Goal: Task Accomplishment & Management: Use online tool/utility

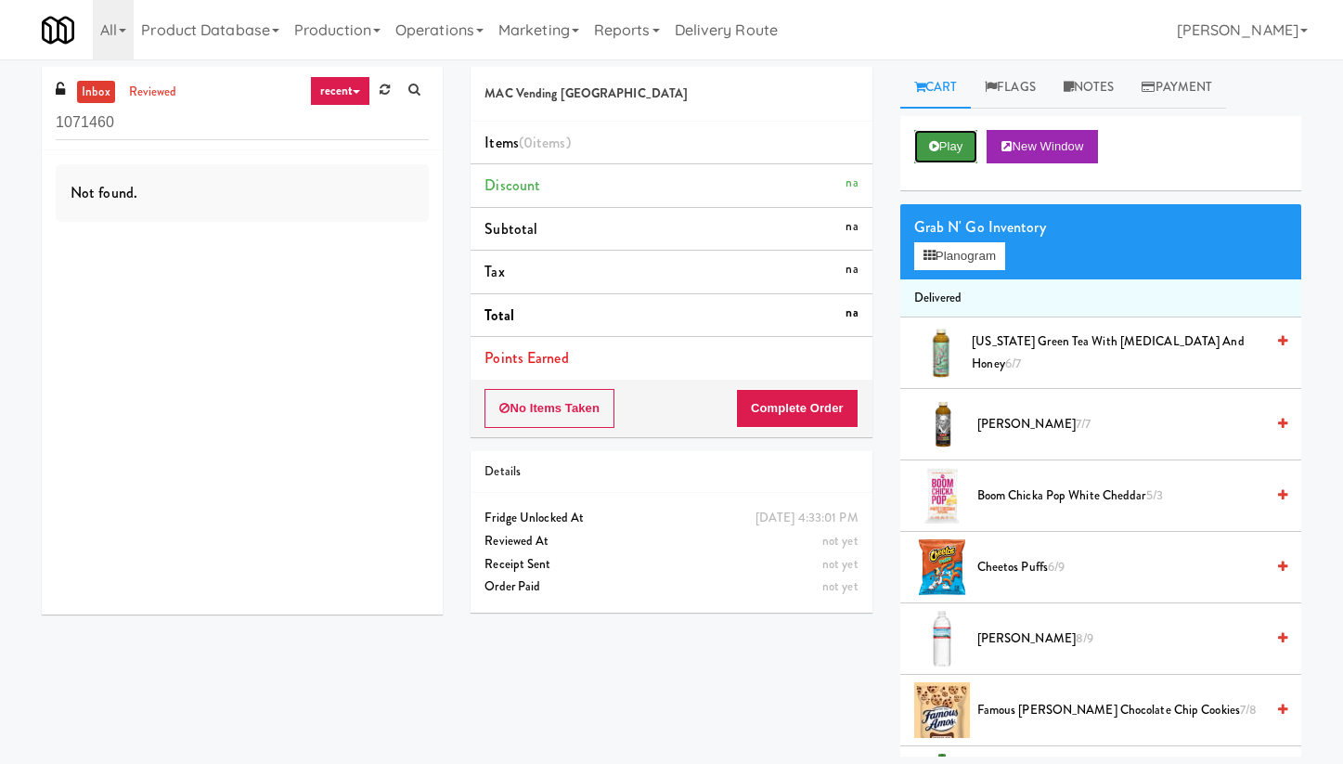
click at [948, 142] on button "Play" at bounding box center [946, 146] width 64 height 33
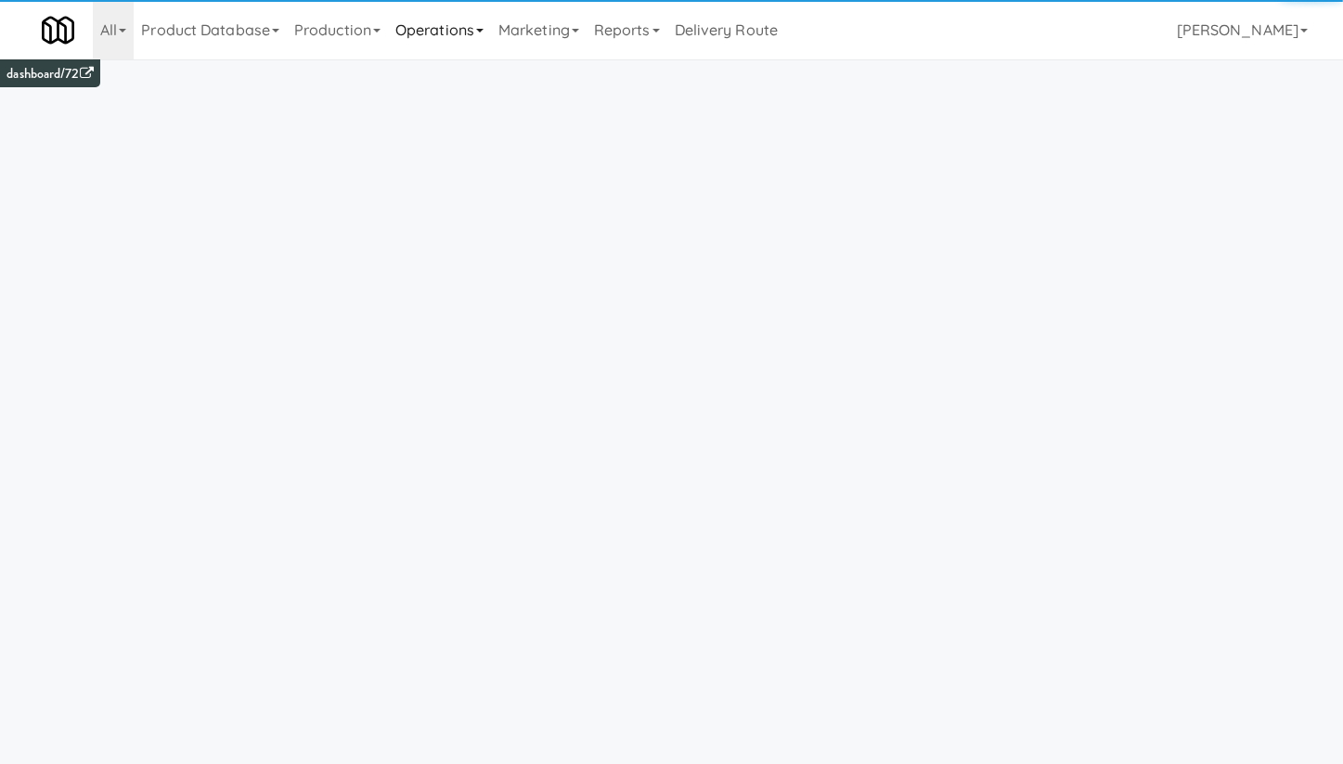
click at [472, 31] on link "Operations" at bounding box center [439, 29] width 103 height 59
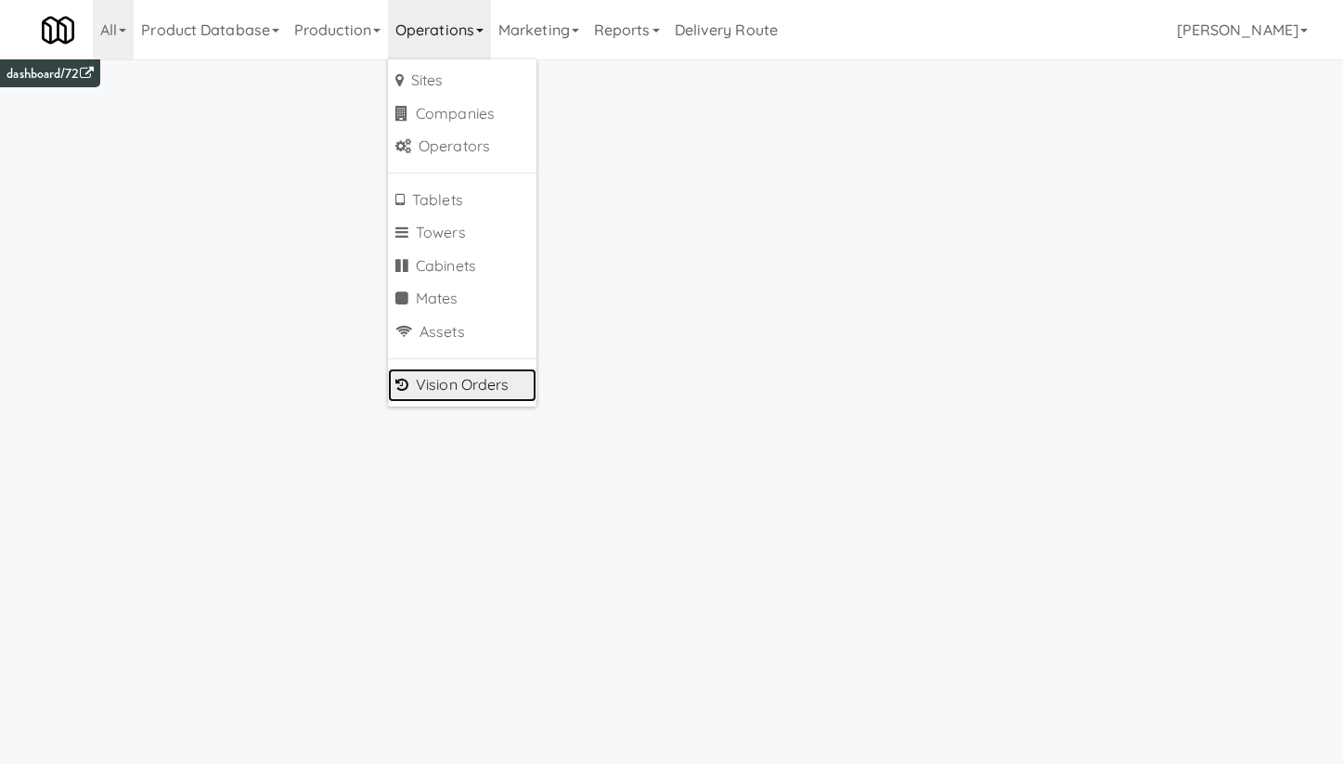
click at [479, 382] on link "Vision Orders" at bounding box center [462, 385] width 149 height 33
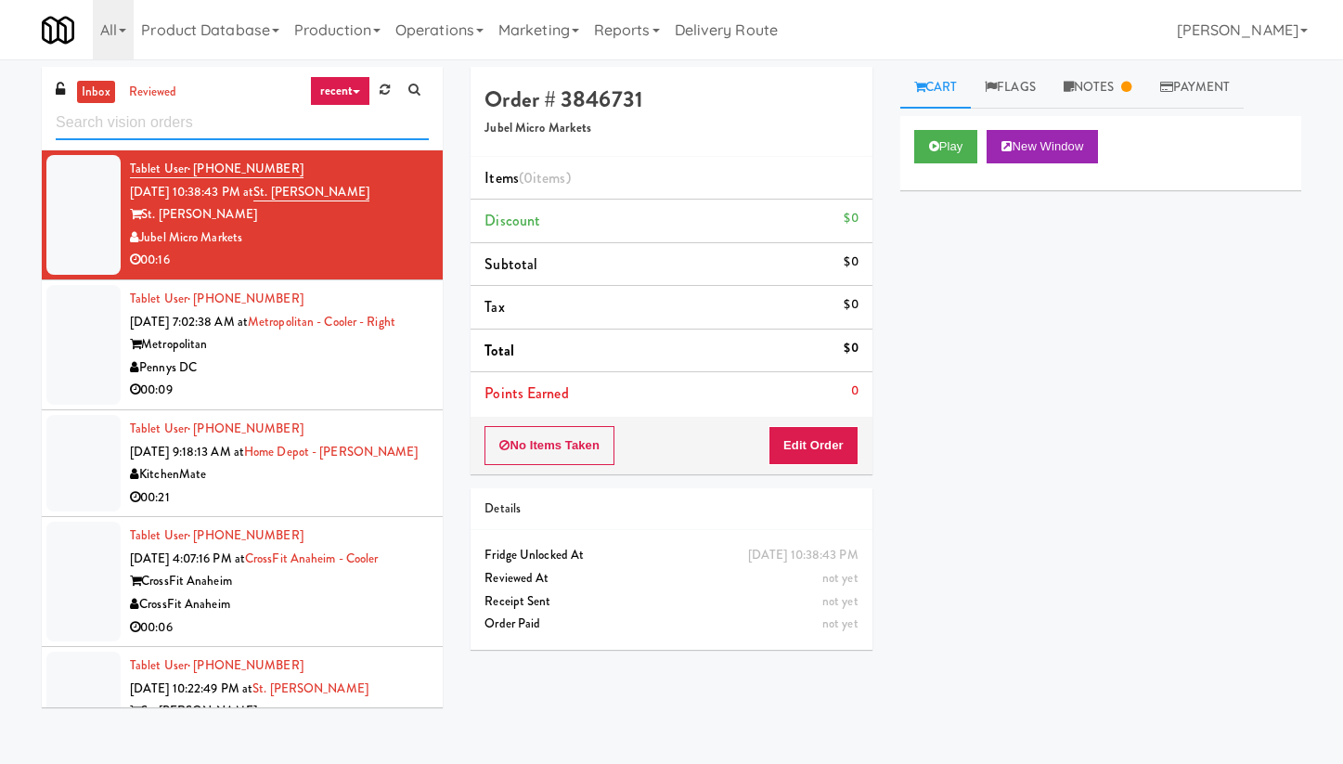
click at [162, 126] on input "text" at bounding box center [242, 123] width 373 height 34
paste input "Overland - Cooler - Solo"
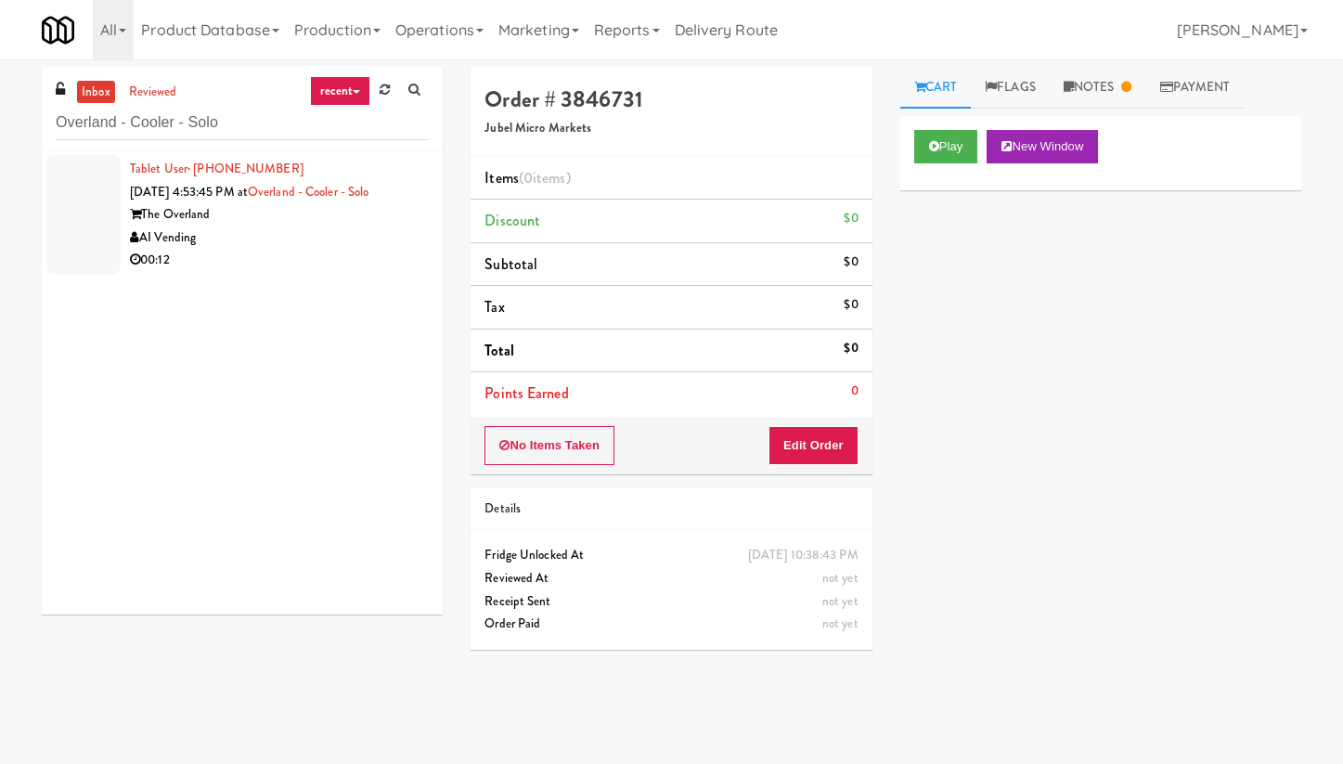
click at [304, 227] on div "AI Vending" at bounding box center [279, 238] width 299 height 23
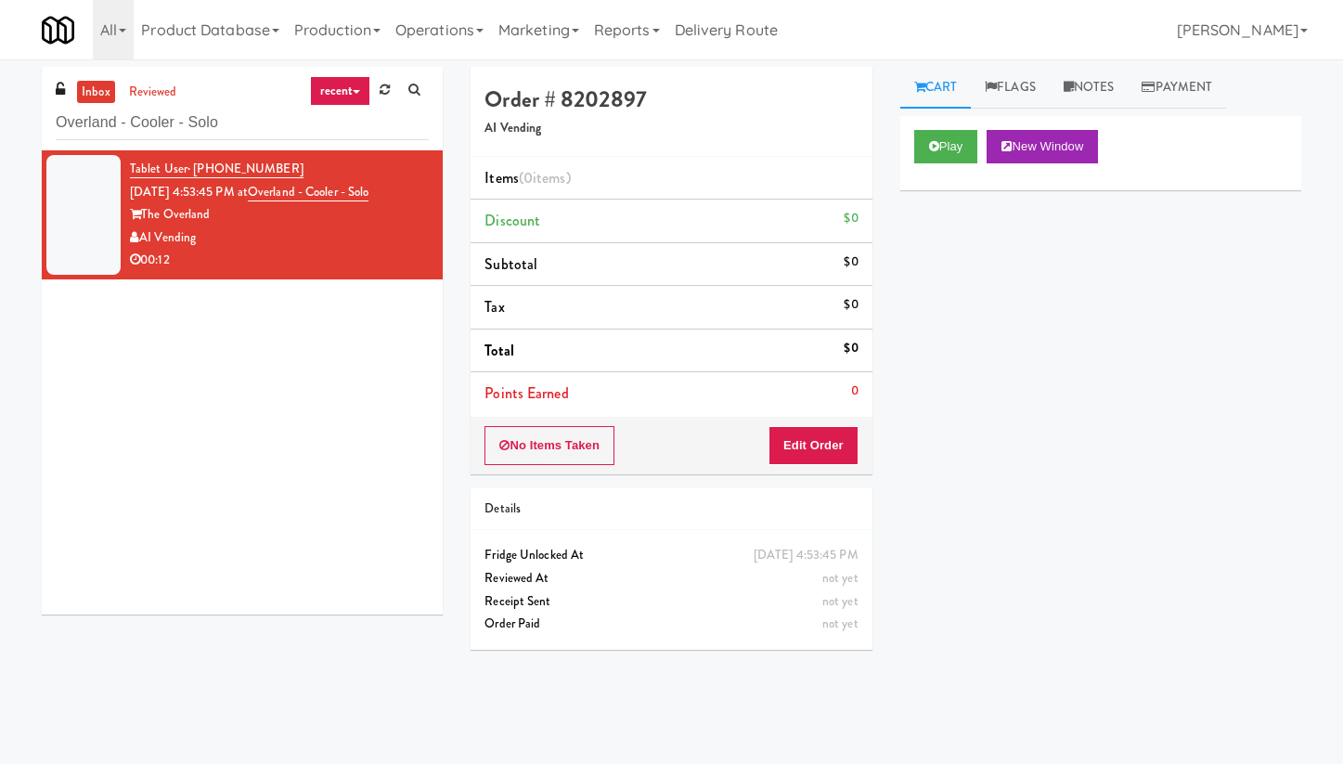
click at [362, 97] on link "recent" at bounding box center [340, 91] width 61 height 30
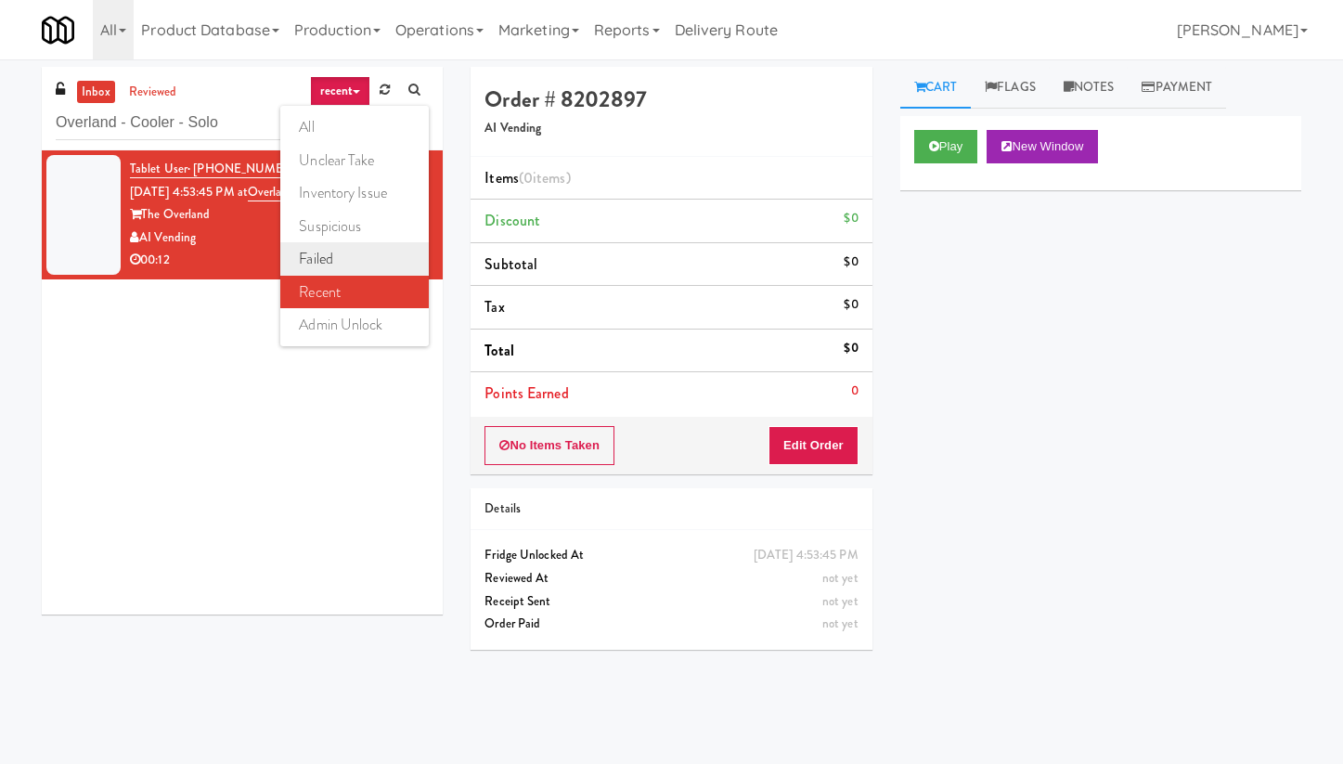
click at [337, 262] on link "failed" at bounding box center [354, 258] width 149 height 33
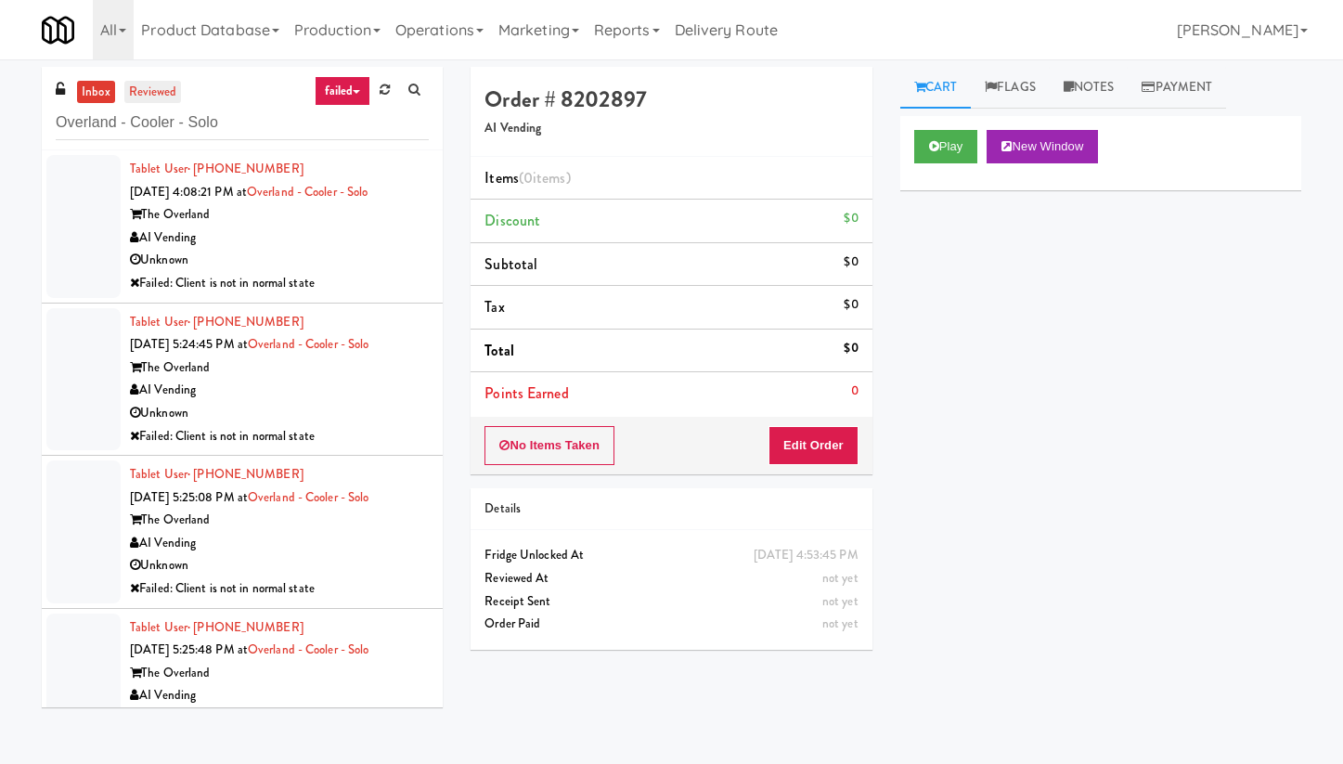
click at [155, 91] on link "reviewed" at bounding box center [153, 92] width 58 height 23
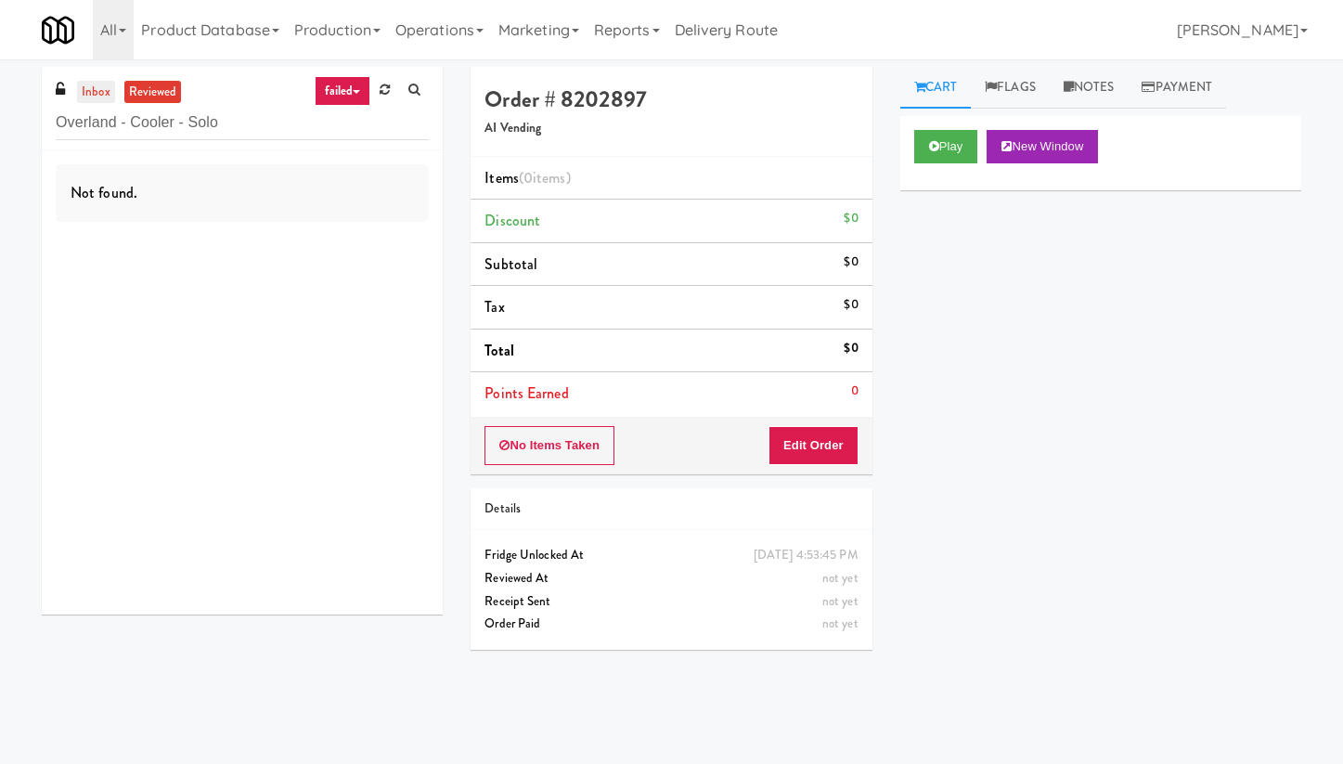
click at [95, 87] on link "inbox" at bounding box center [96, 92] width 38 height 23
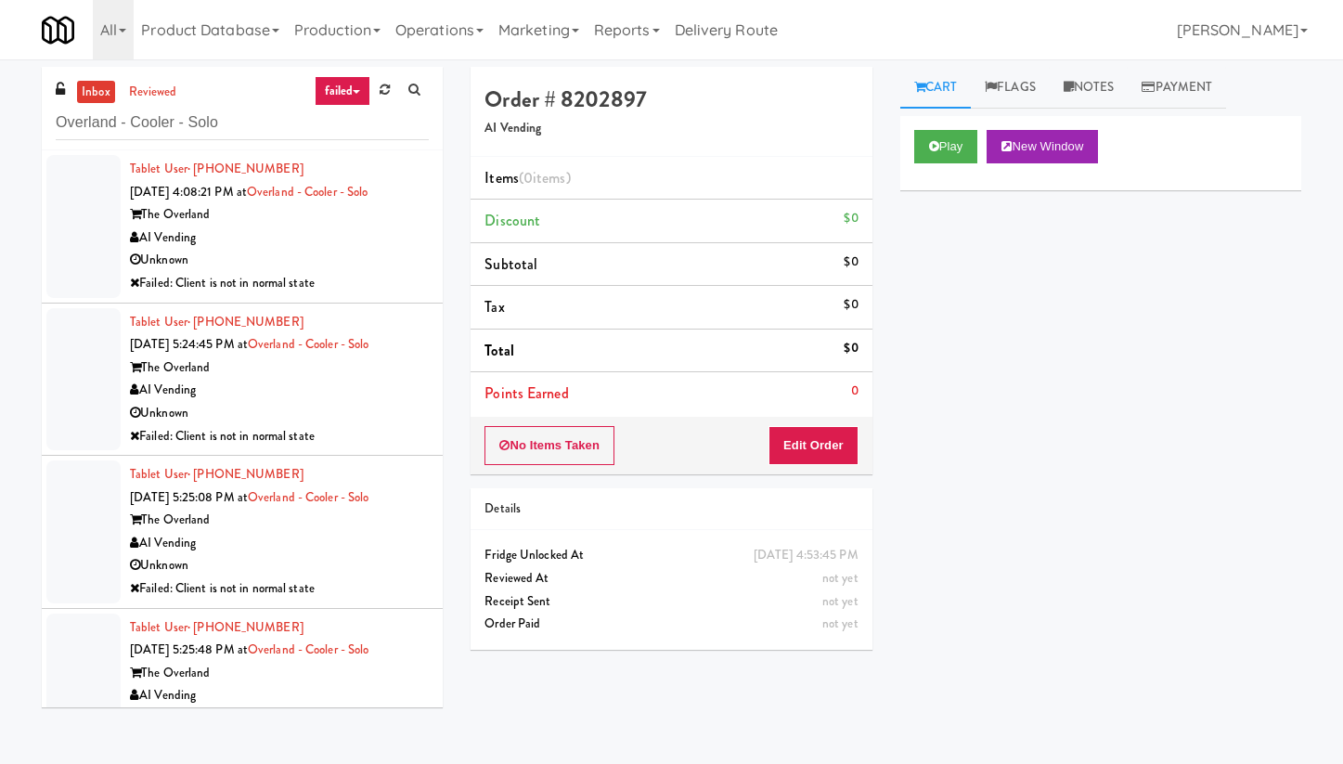
click at [352, 106] on div "inbox reviewed failed all unclear take inventory issue suspicious failed recent…" at bounding box center [242, 109] width 401 height 84
click at [357, 87] on link "failed" at bounding box center [343, 91] width 57 height 30
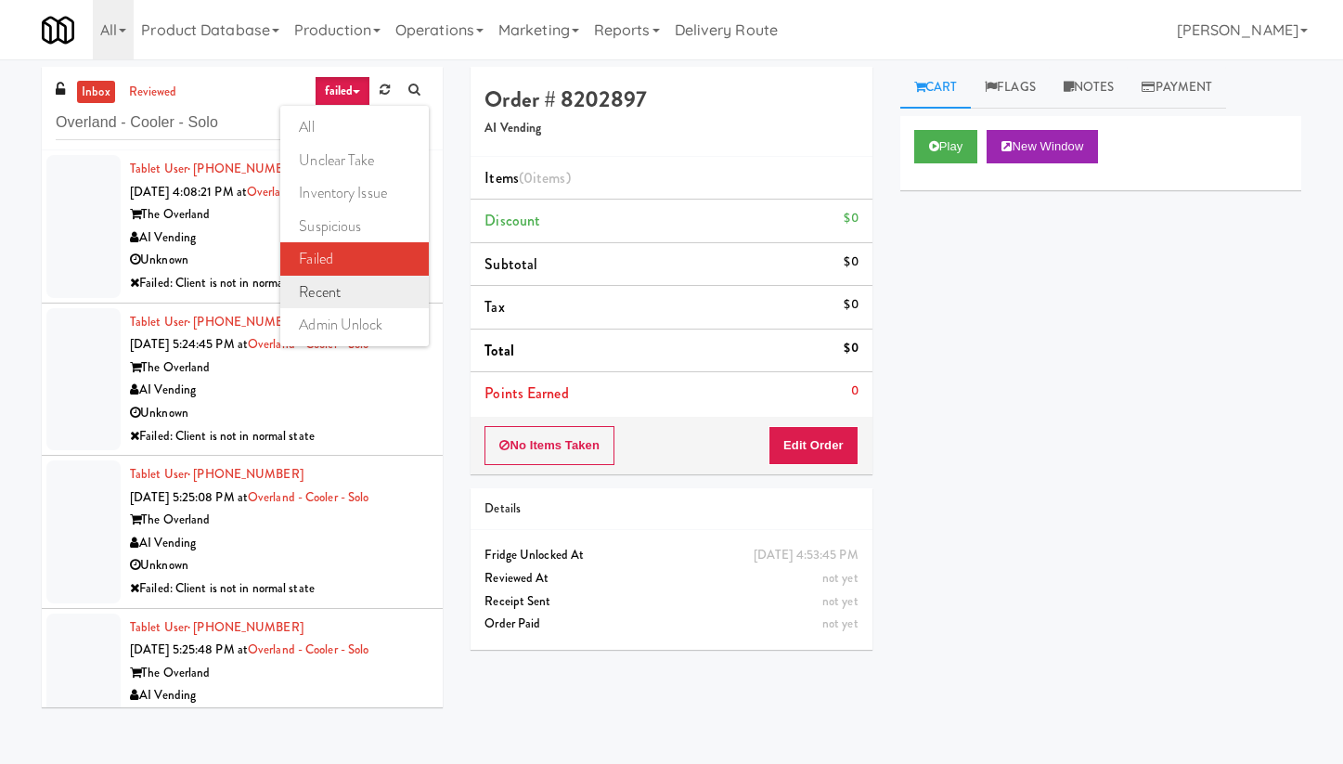
click at [344, 299] on link "recent" at bounding box center [354, 292] width 149 height 33
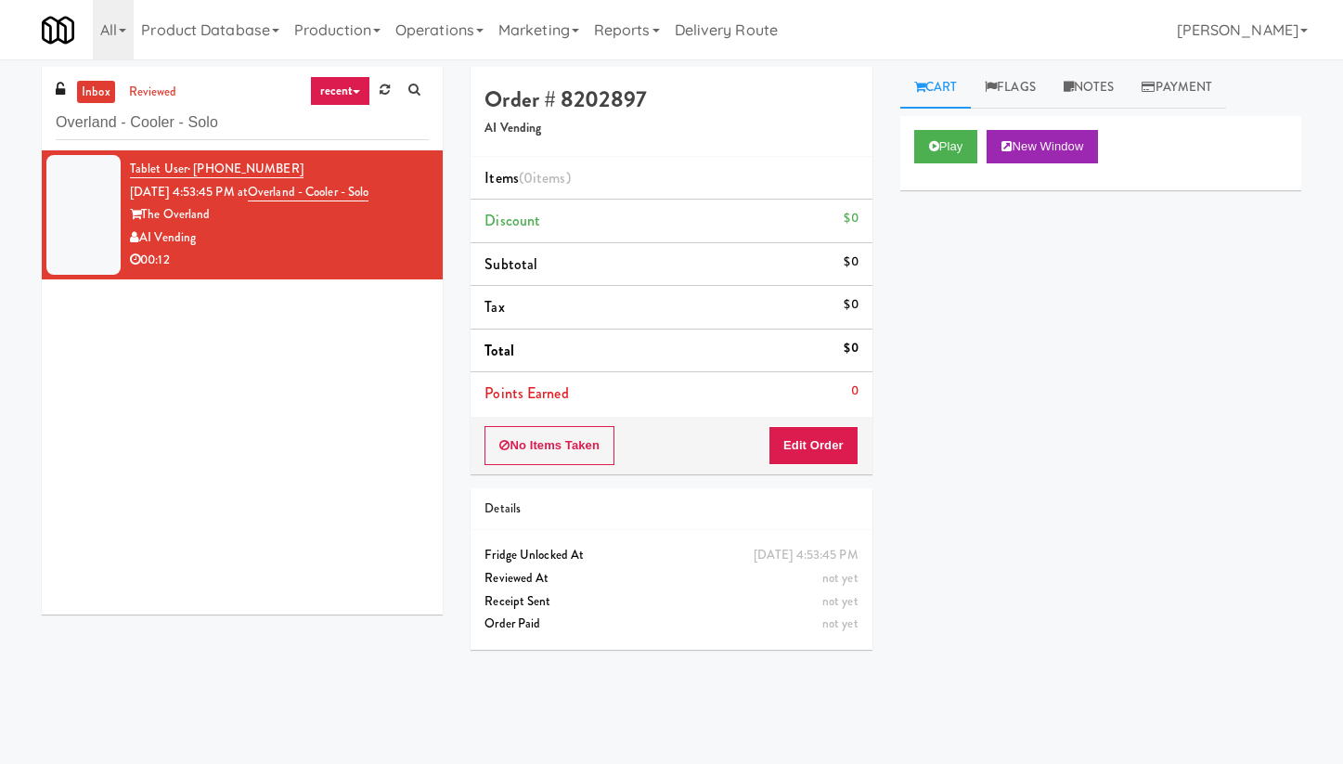
click at [337, 91] on link "recent" at bounding box center [340, 91] width 61 height 30
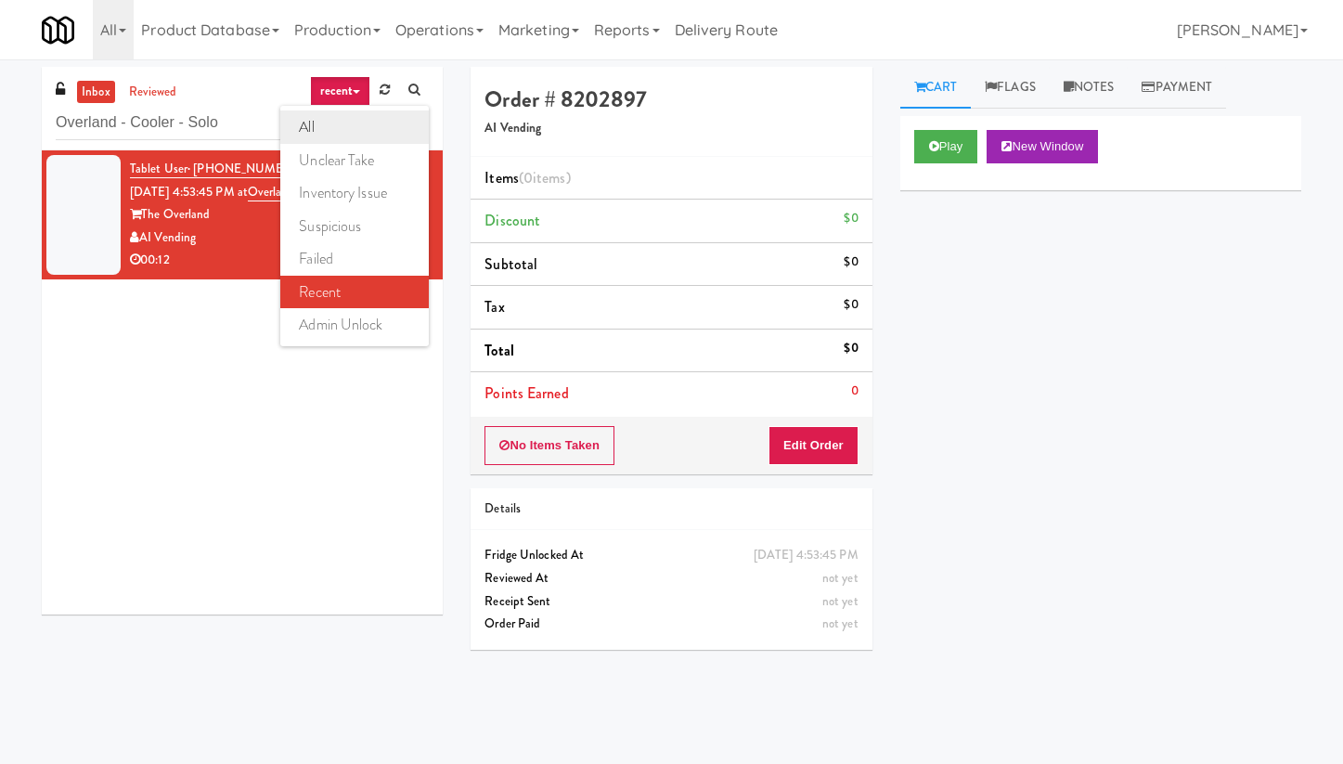
click at [337, 126] on link "all" at bounding box center [354, 126] width 149 height 33
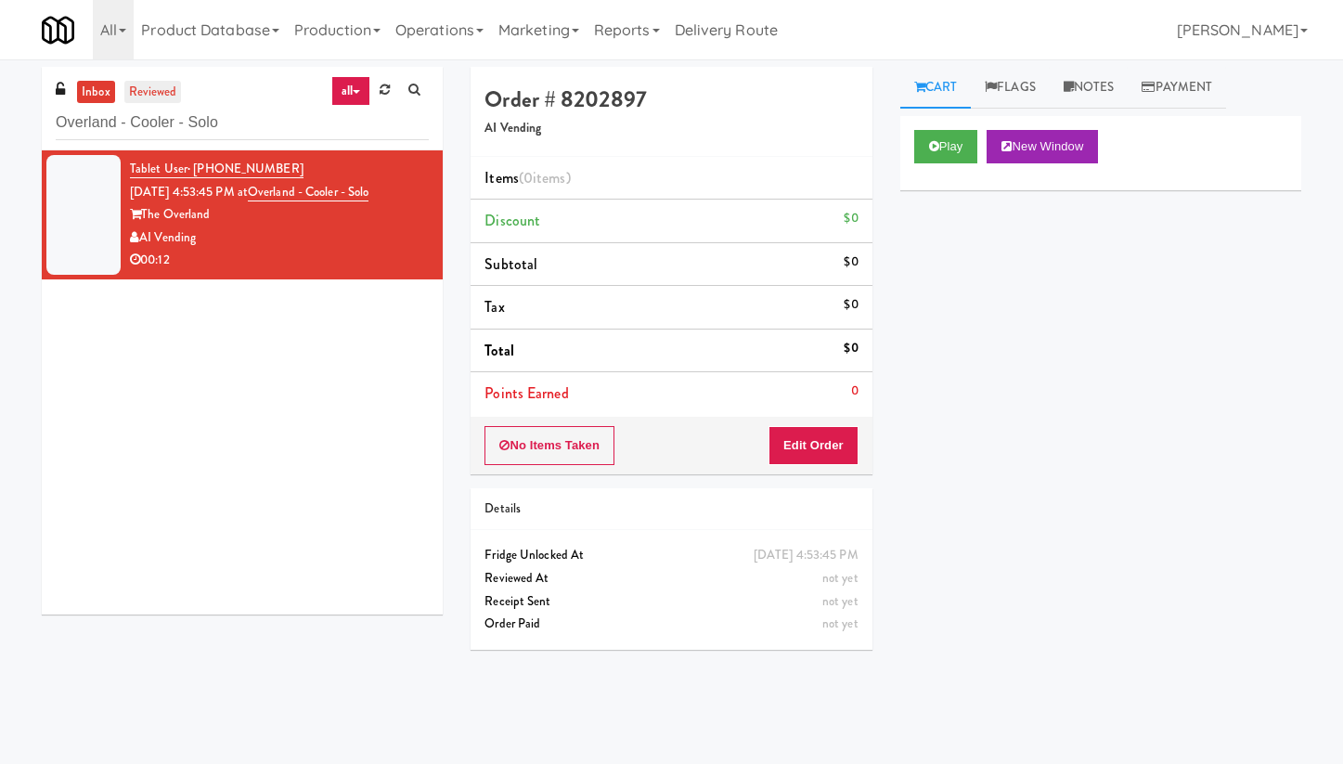
click at [167, 98] on link "reviewed" at bounding box center [153, 92] width 58 height 23
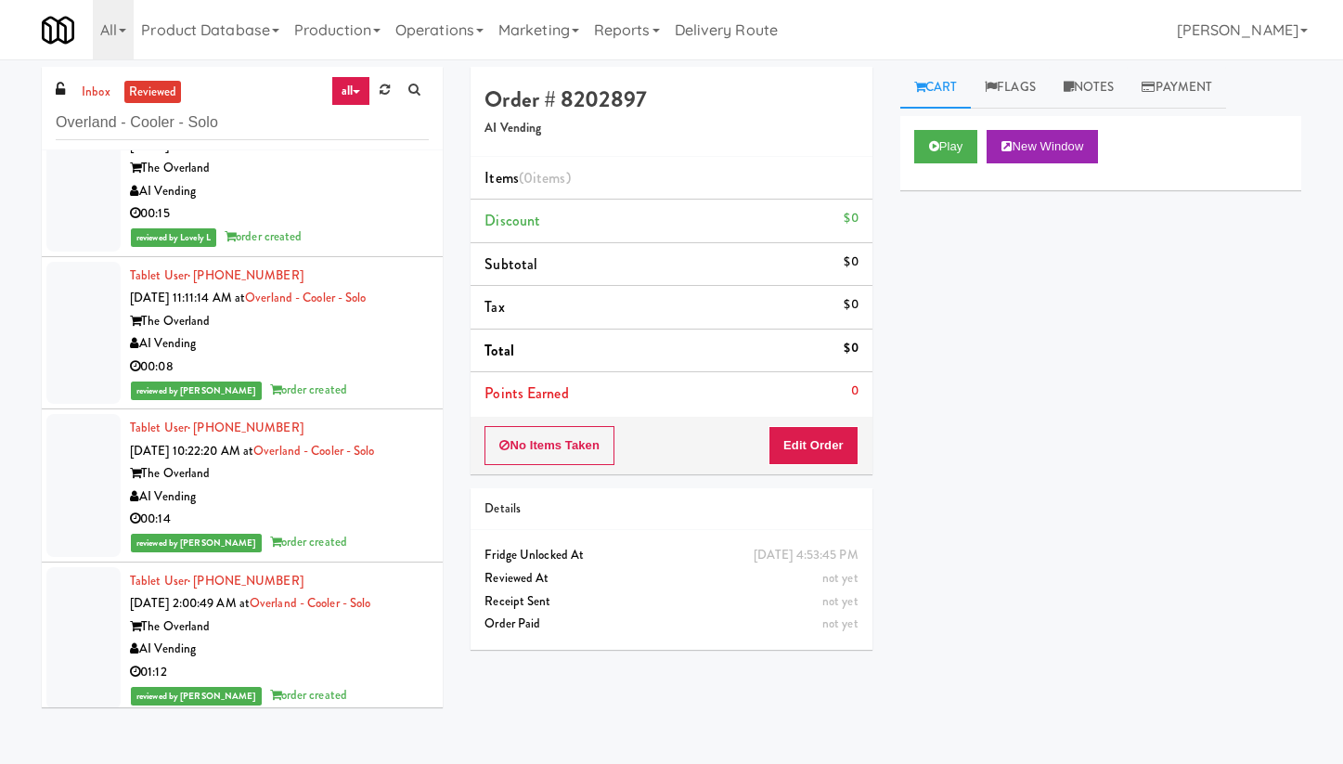
scroll to position [54, 0]
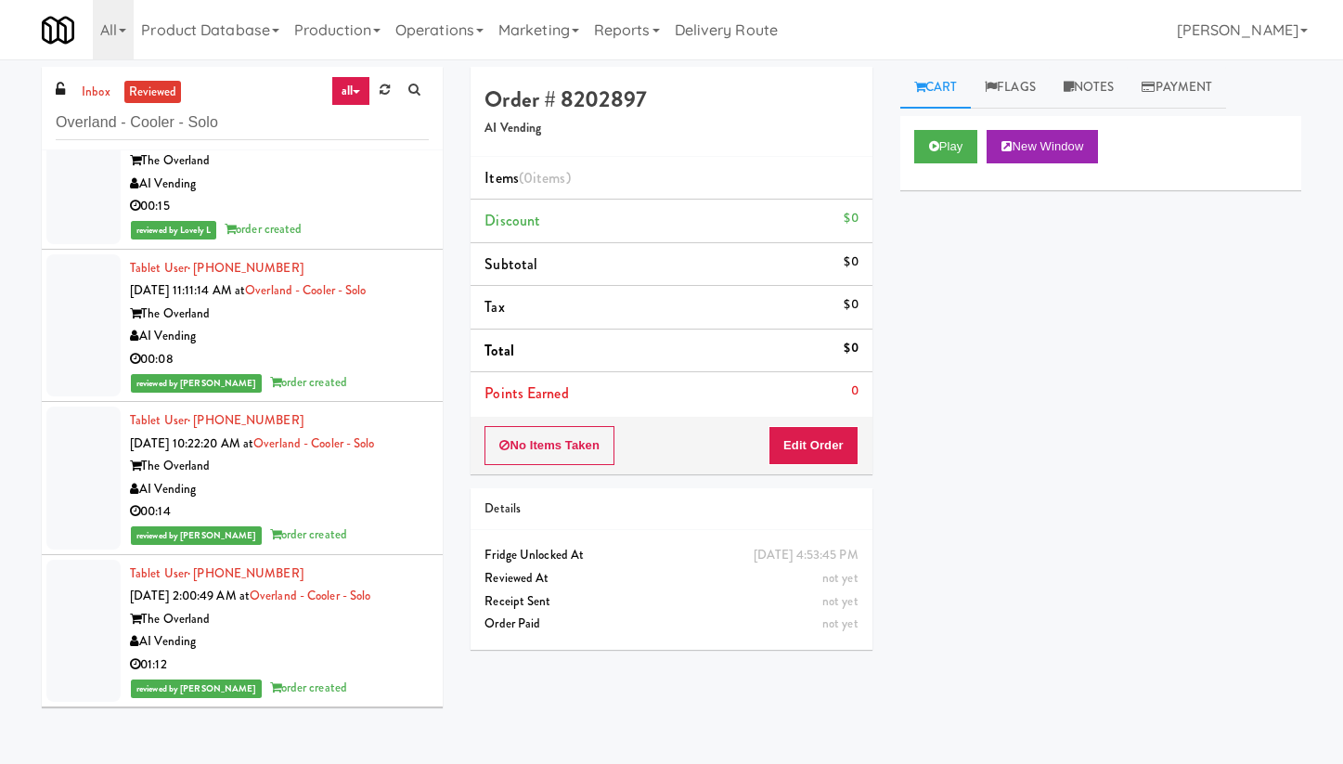
click at [354, 90] on icon at bounding box center [356, 92] width 7 height 4
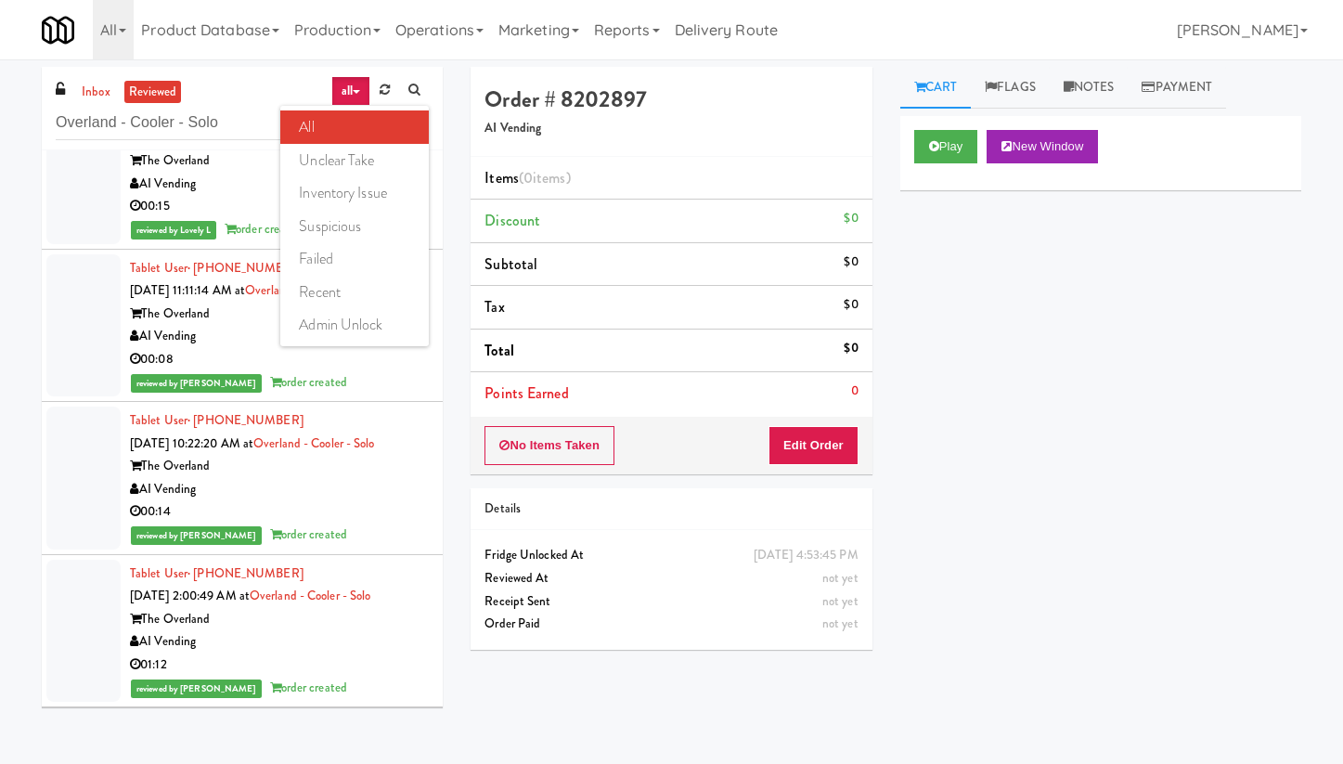
click at [354, 90] on icon at bounding box center [356, 92] width 7 height 4
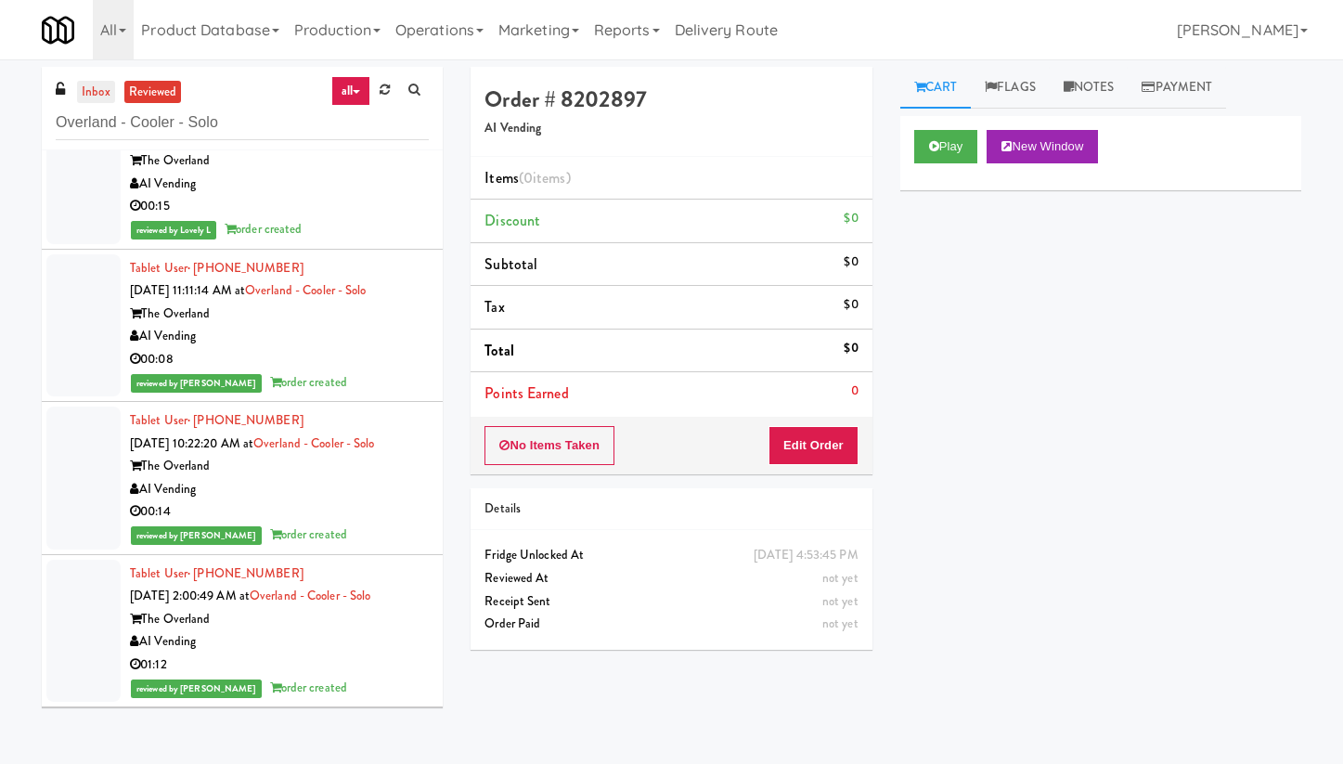
click at [94, 94] on link "inbox" at bounding box center [96, 92] width 38 height 23
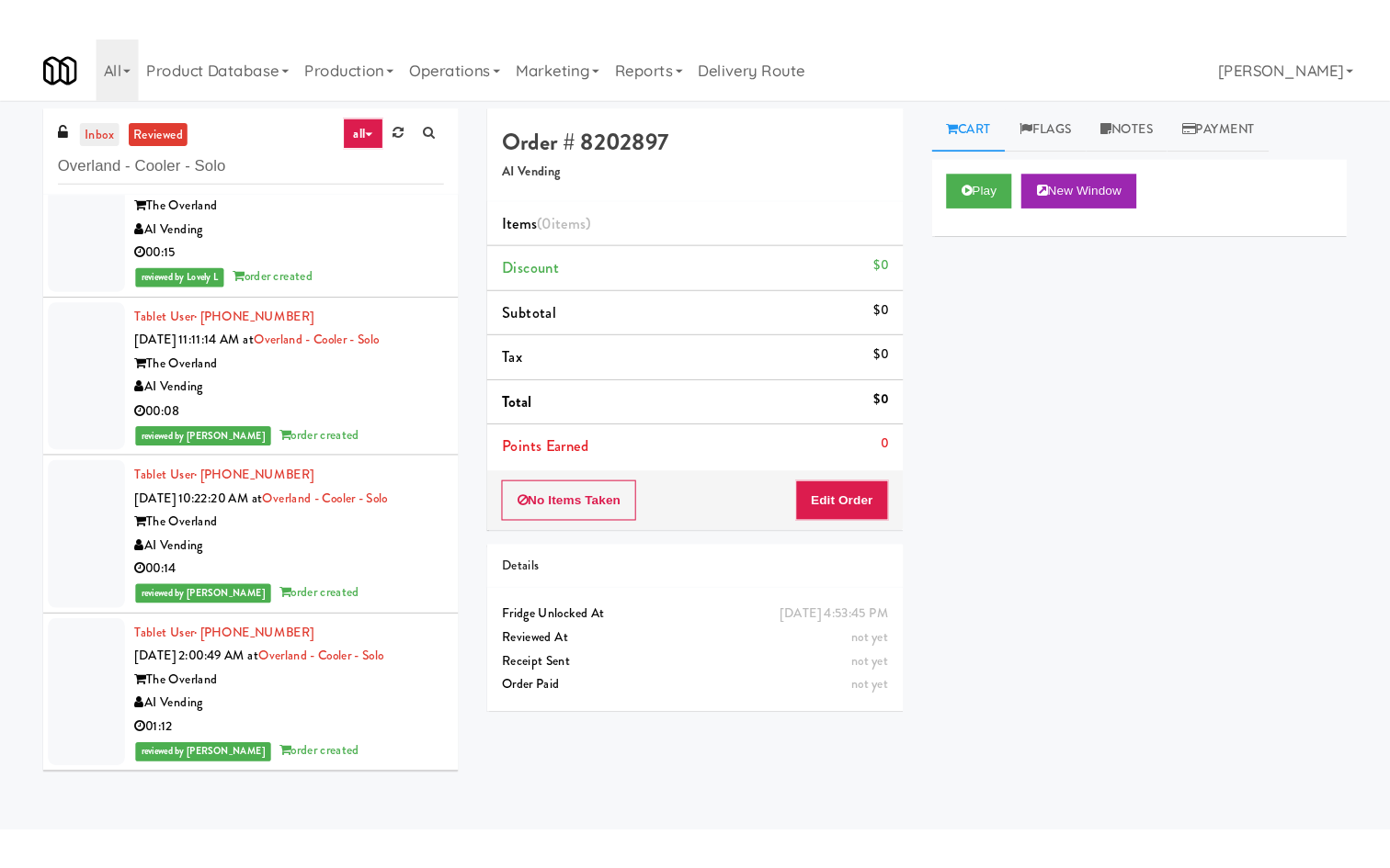
scroll to position [0, 0]
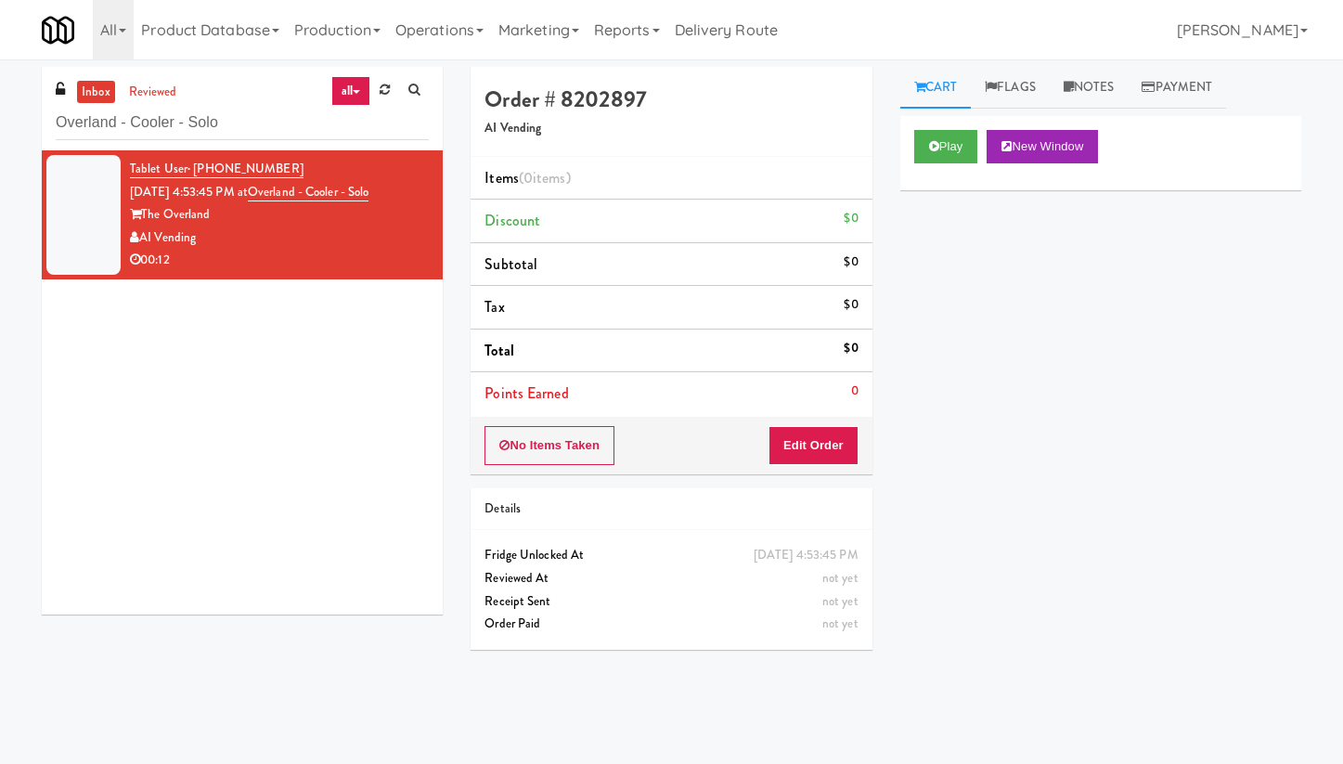
click at [358, 90] on link "all" at bounding box center [350, 91] width 39 height 30
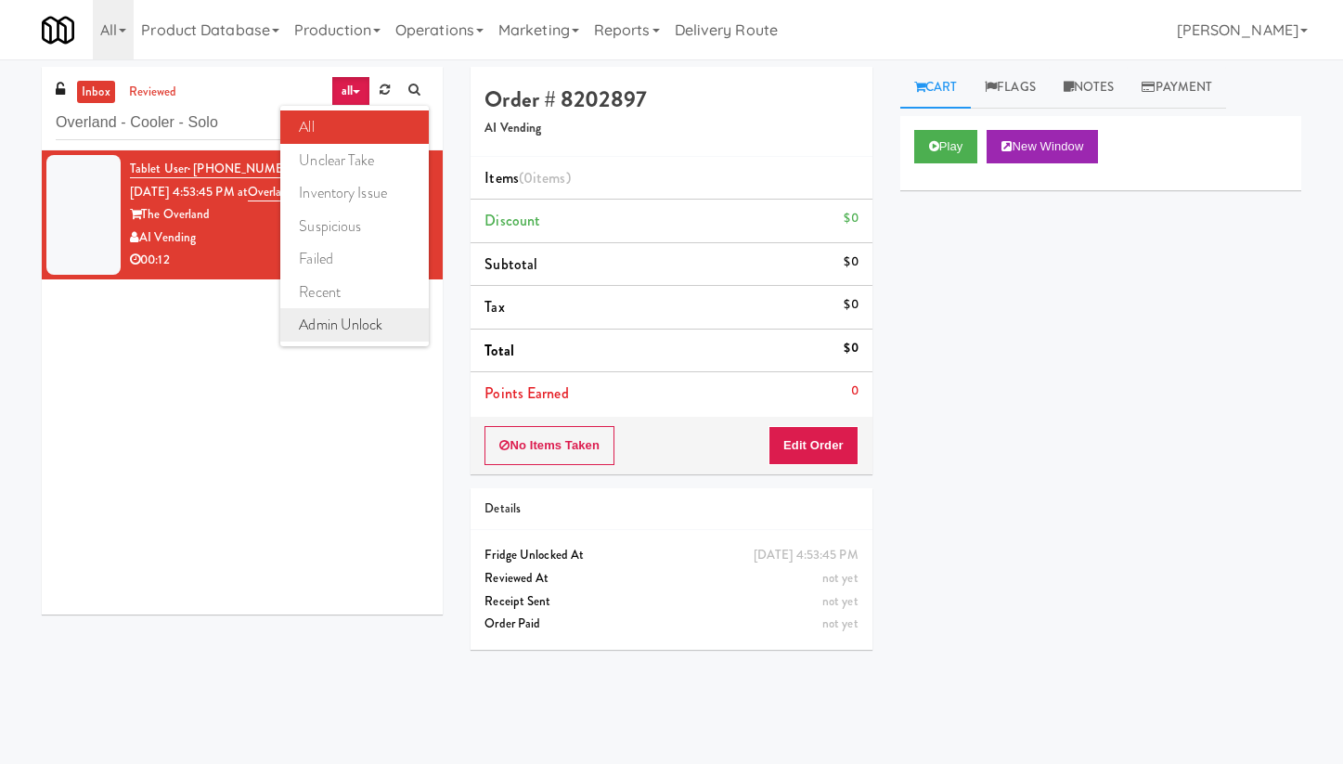
click at [379, 322] on link "admin unlock" at bounding box center [354, 324] width 149 height 33
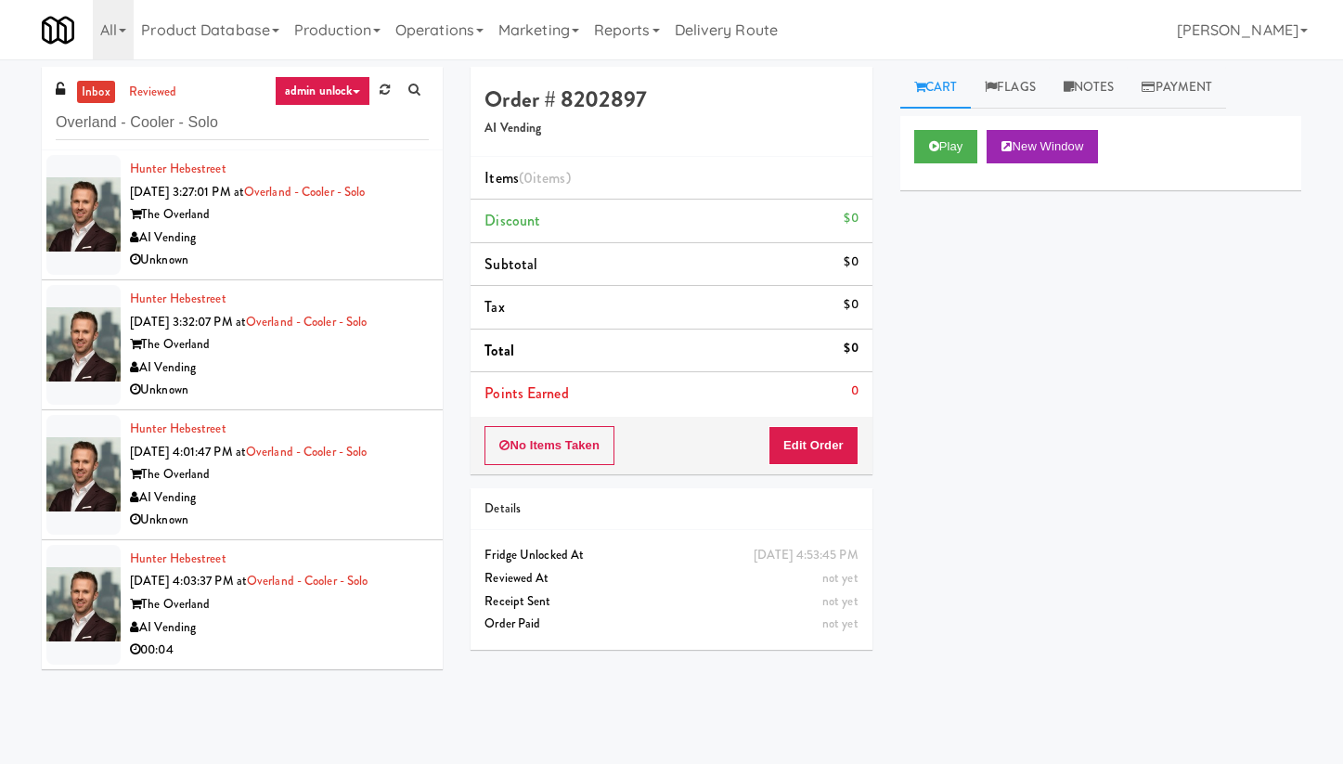
click at [317, 391] on div "Unknown" at bounding box center [279, 390] width 299 height 23
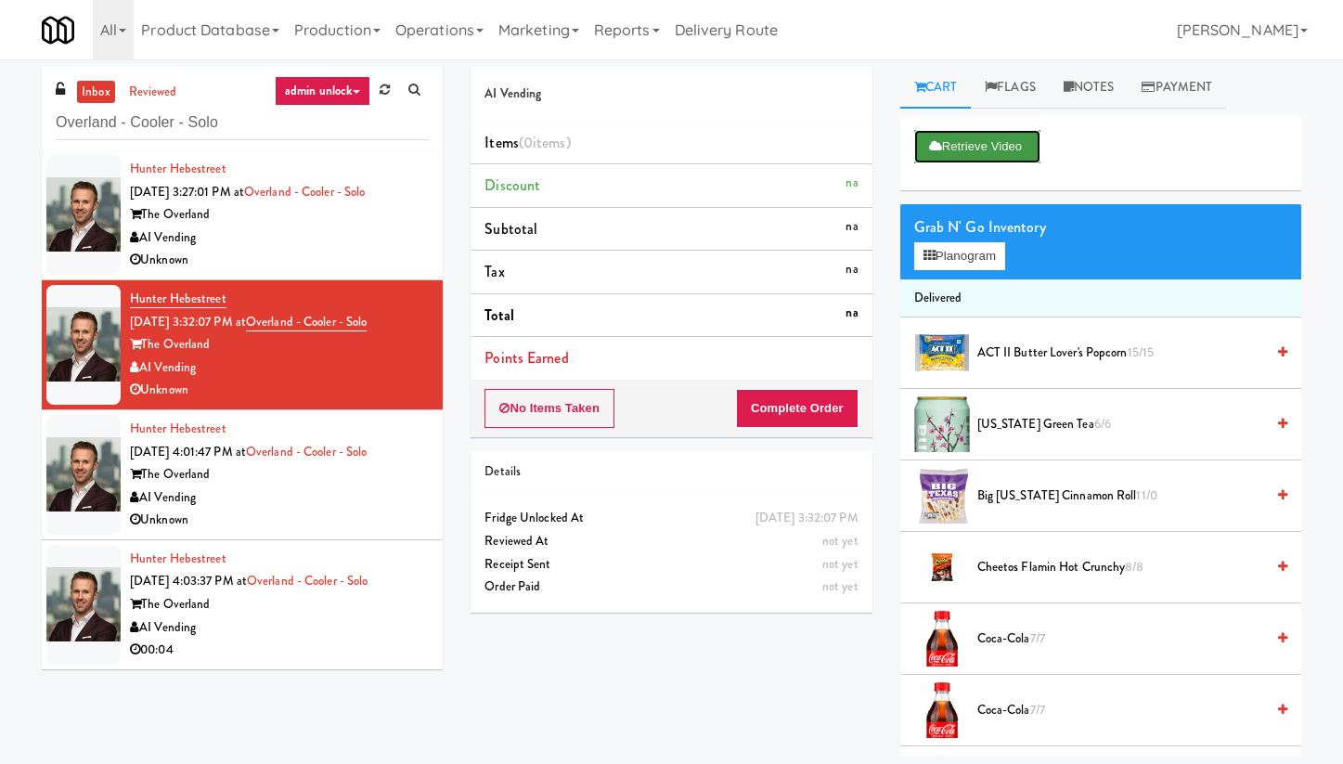
click at [1011, 143] on button "Retrieve Video" at bounding box center [977, 146] width 126 height 33
click at [980, 149] on button "Retrieve Video" at bounding box center [977, 146] width 126 height 33
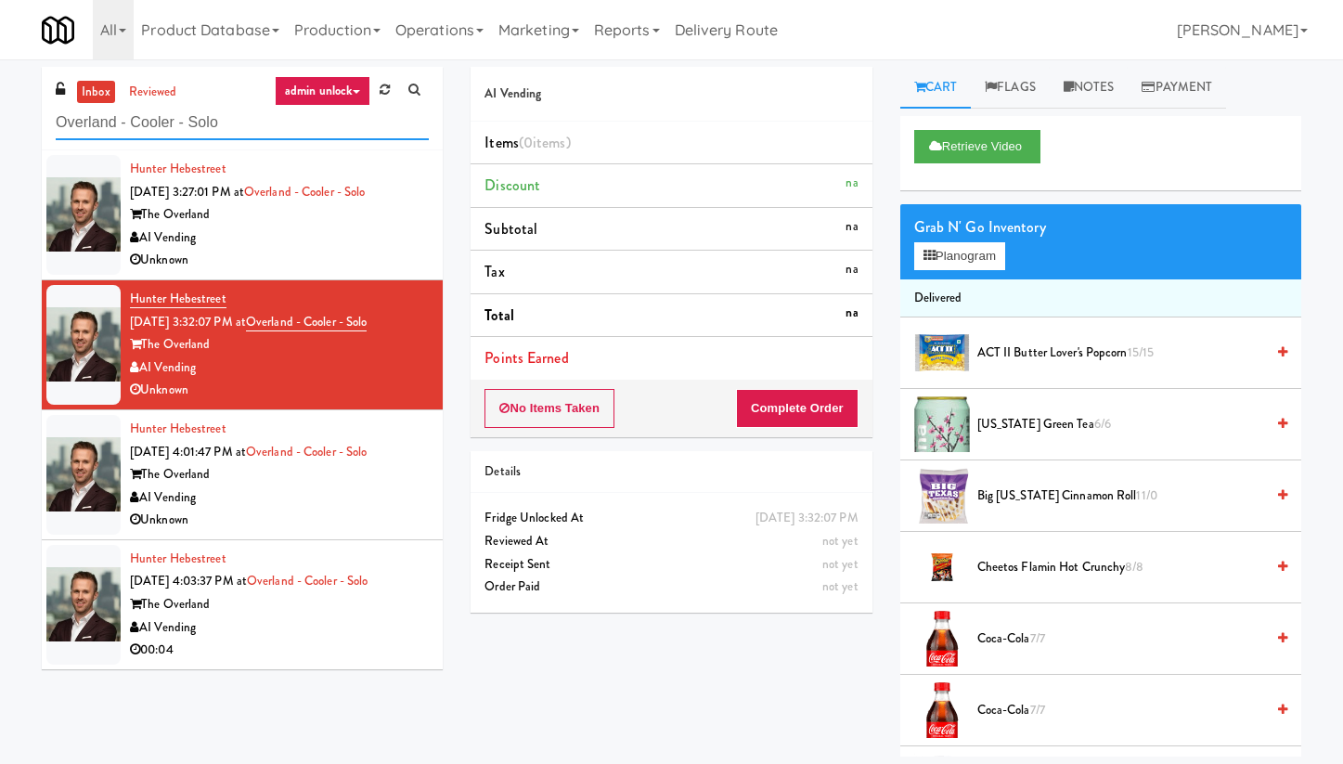
click at [197, 121] on input "Overland - Cooler - Solo" at bounding box center [242, 123] width 373 height 34
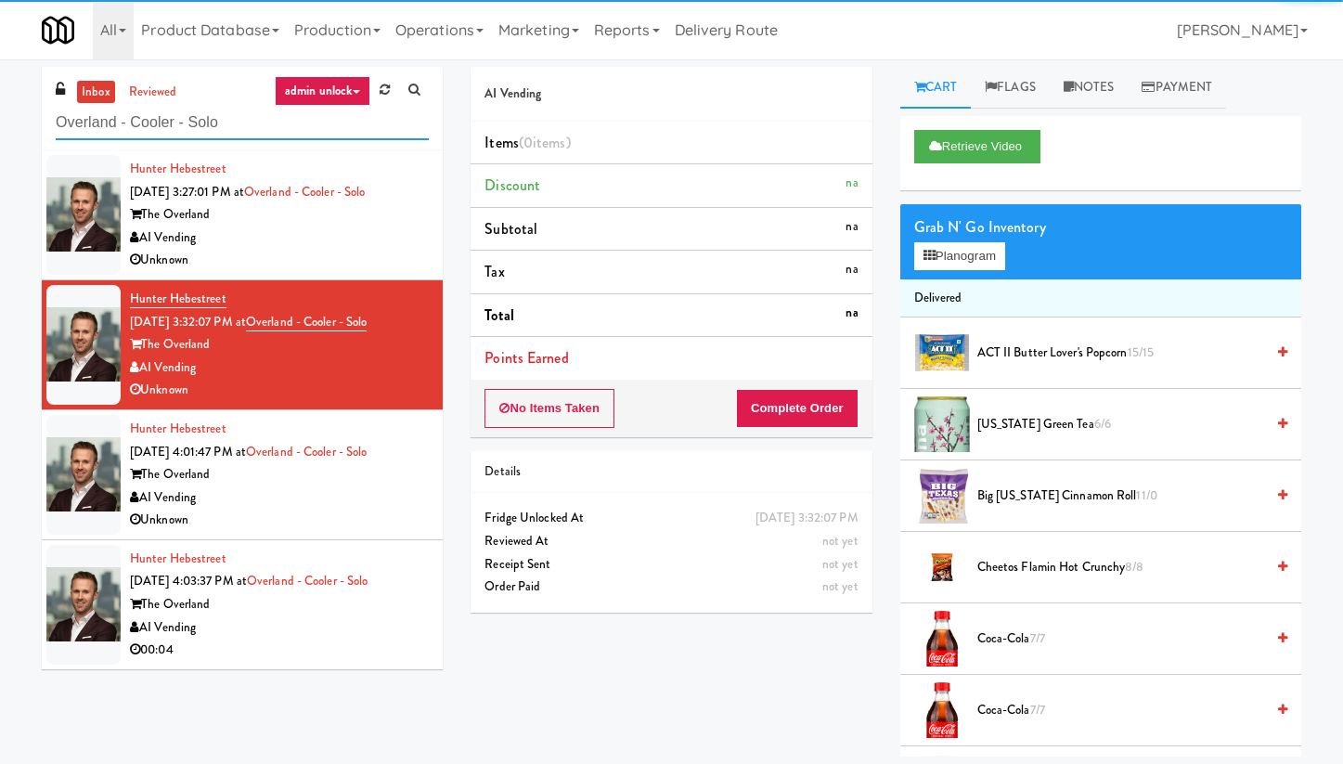
paste input "Park Place - Cooler - Left"
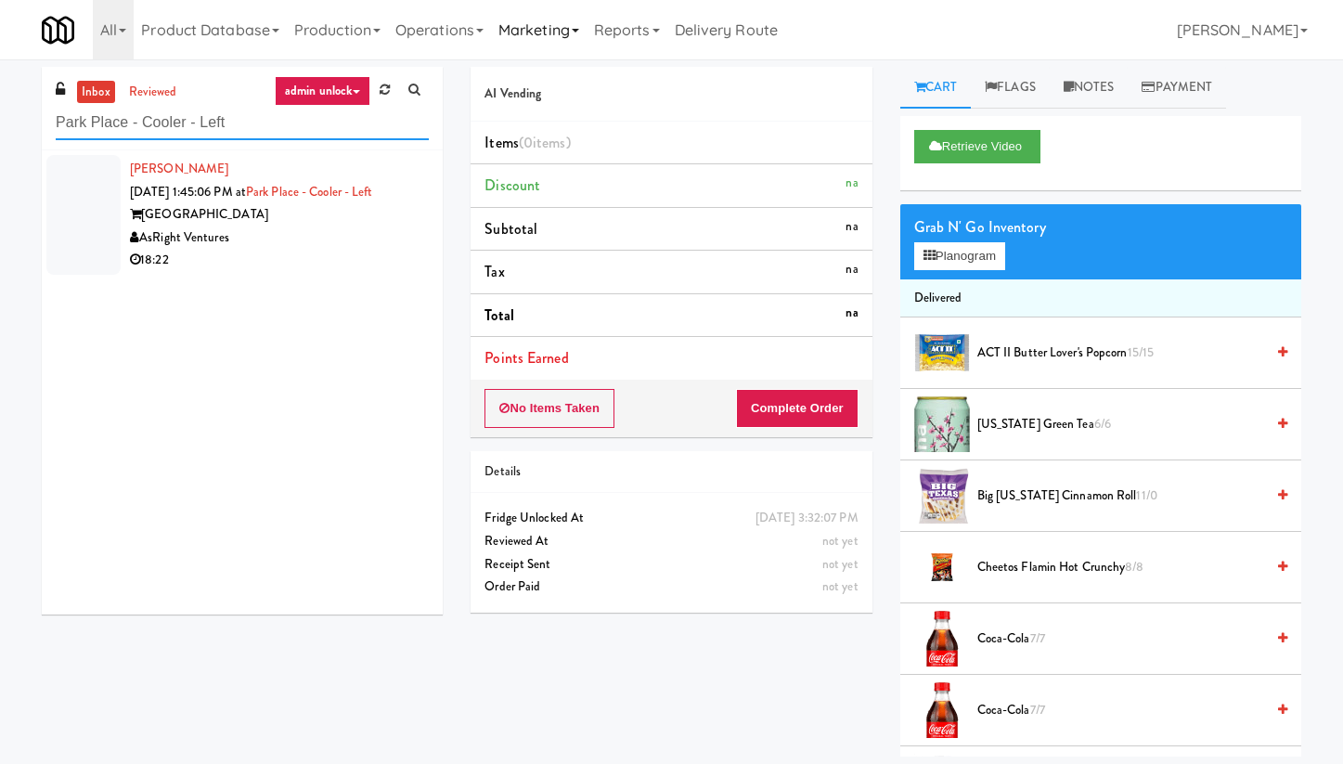
type input "Park Place - Cooler - Left"
click at [332, 242] on div "AsRight Ventures" at bounding box center [279, 238] width 299 height 23
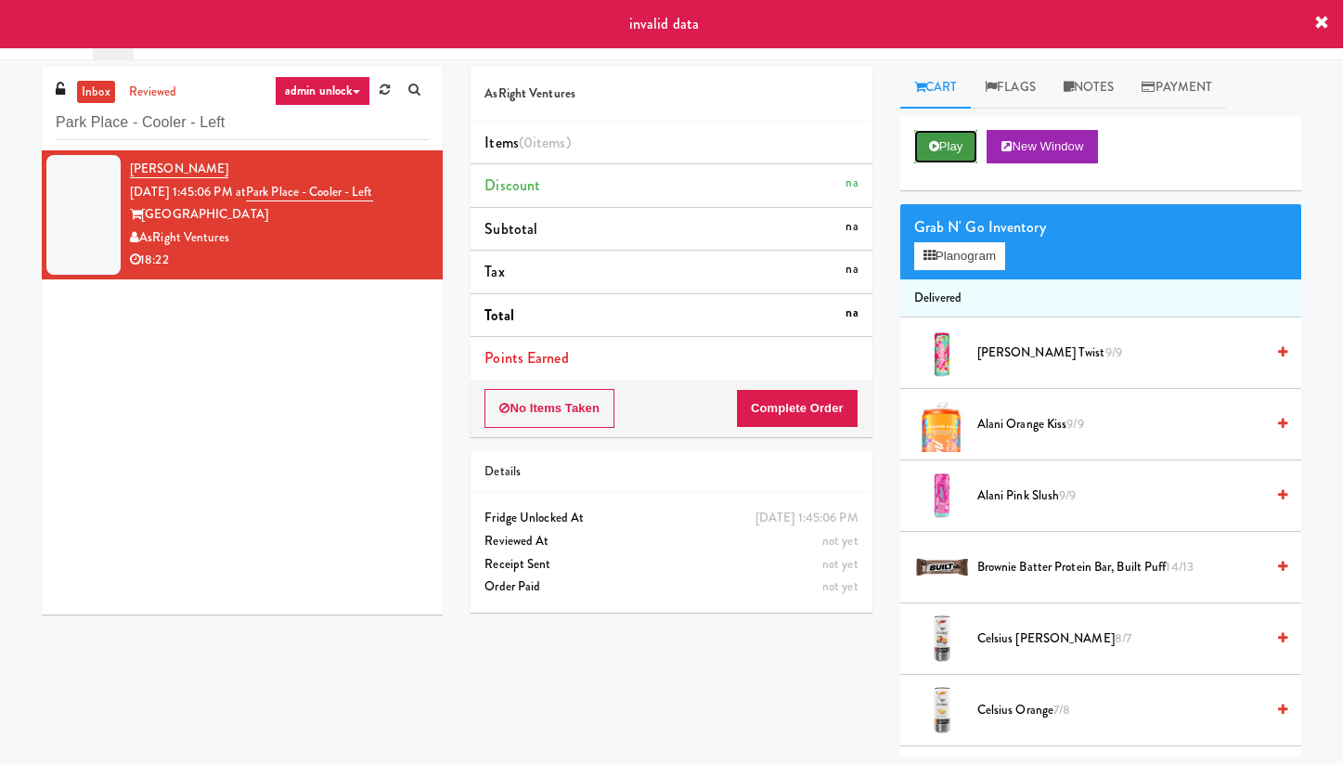
click at [951, 145] on button "Play" at bounding box center [946, 146] width 64 height 33
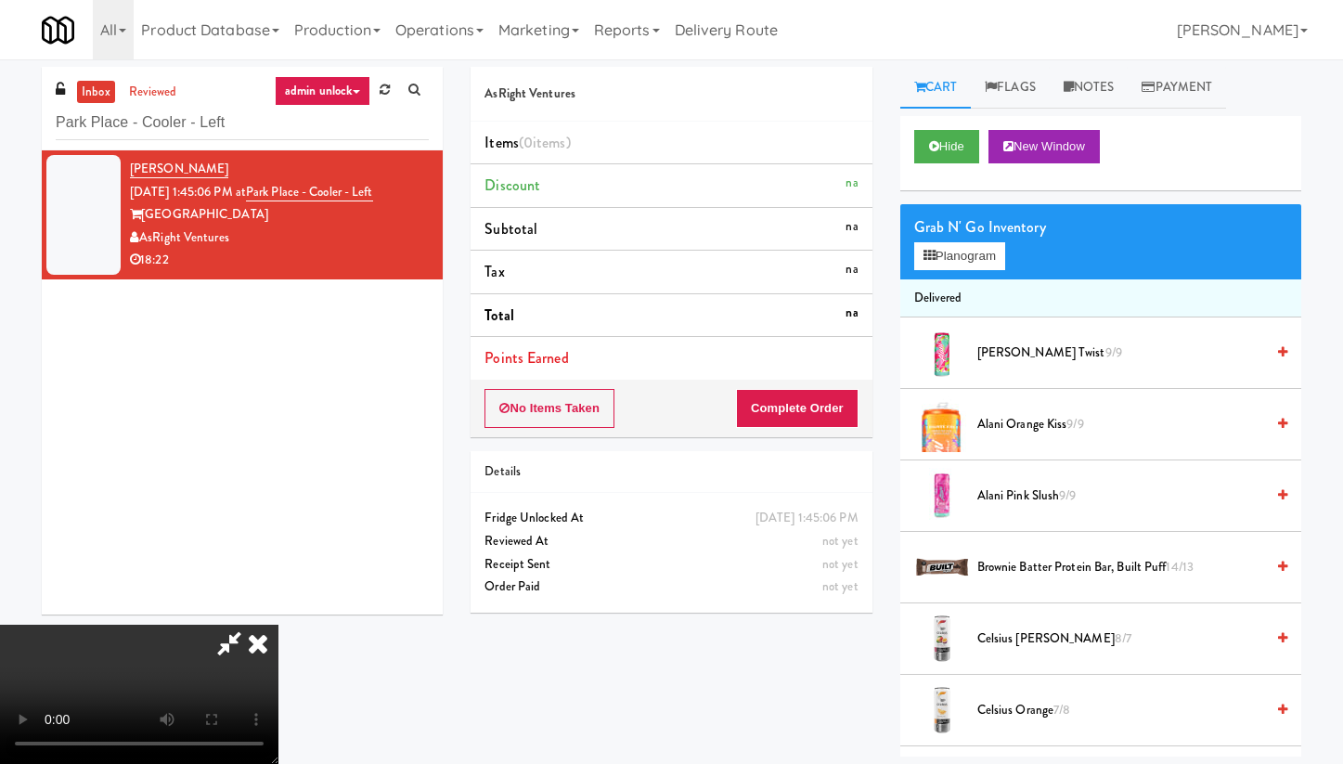
click at [251, 625] on icon at bounding box center [229, 643] width 43 height 37
drag, startPoint x: 245, startPoint y: 126, endPoint x: 15, endPoint y: 126, distance: 230.2
click at [15, 126] on div "inbox reviewed admin unlock all unclear take inventory issue suspicious failed …" at bounding box center [671, 412] width 1343 height 690
click at [256, 652] on icon at bounding box center [258, 643] width 41 height 37
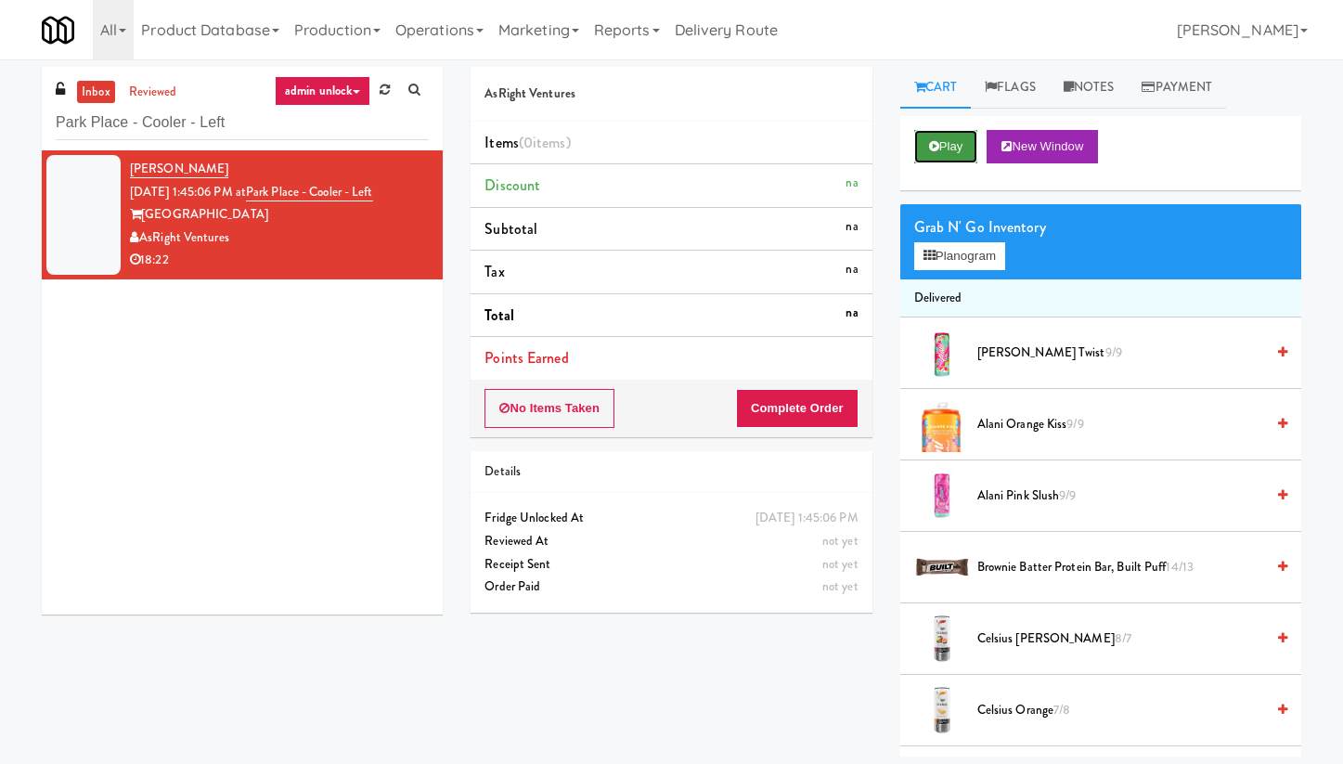
click at [956, 149] on button "Play" at bounding box center [946, 146] width 64 height 33
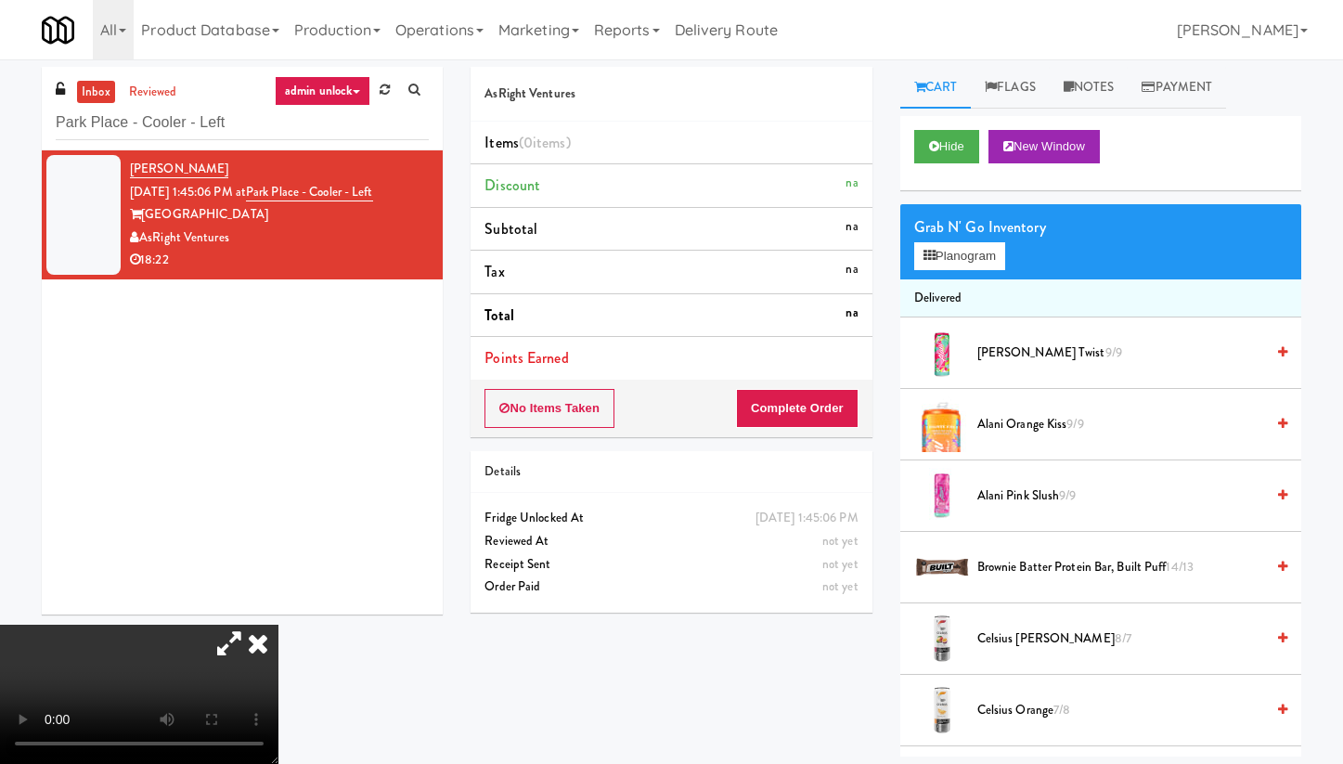
click at [279, 625] on icon at bounding box center [258, 643] width 41 height 37
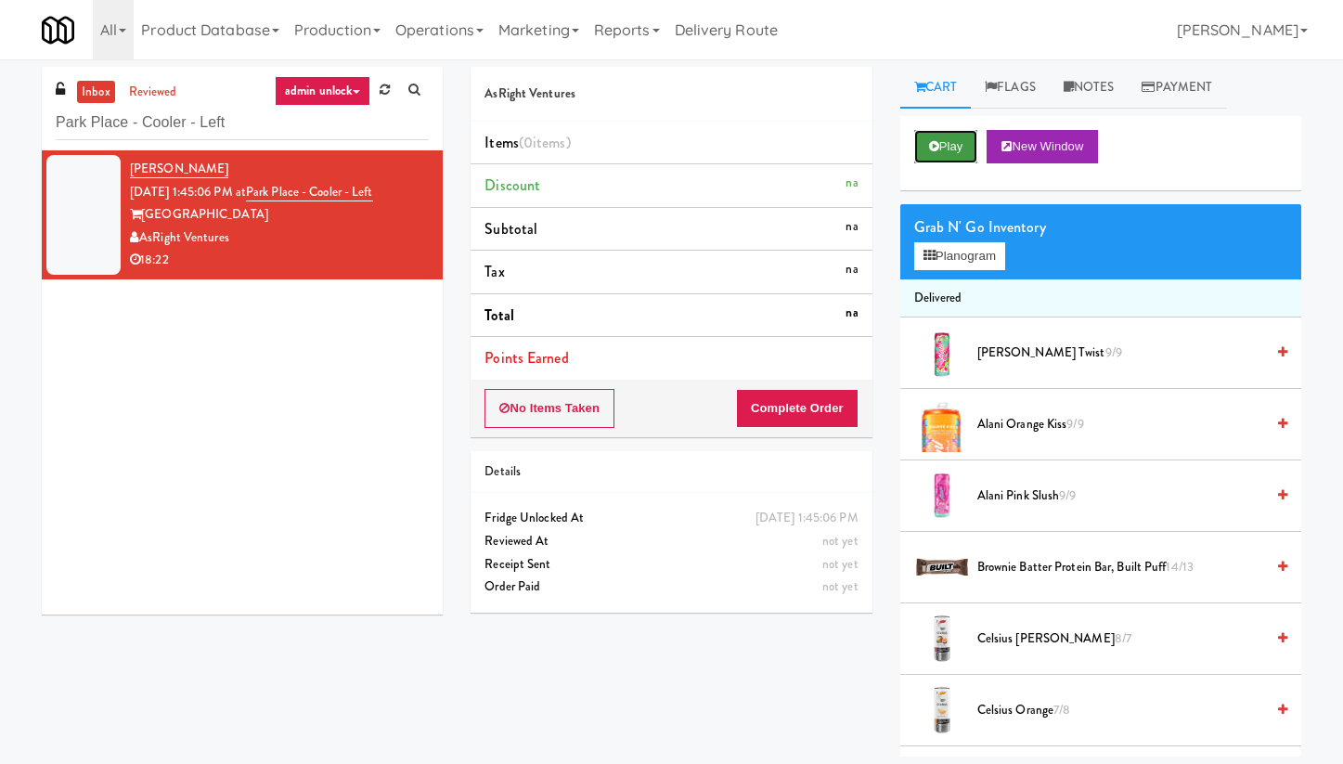
click at [939, 150] on button "Play" at bounding box center [946, 146] width 64 height 33
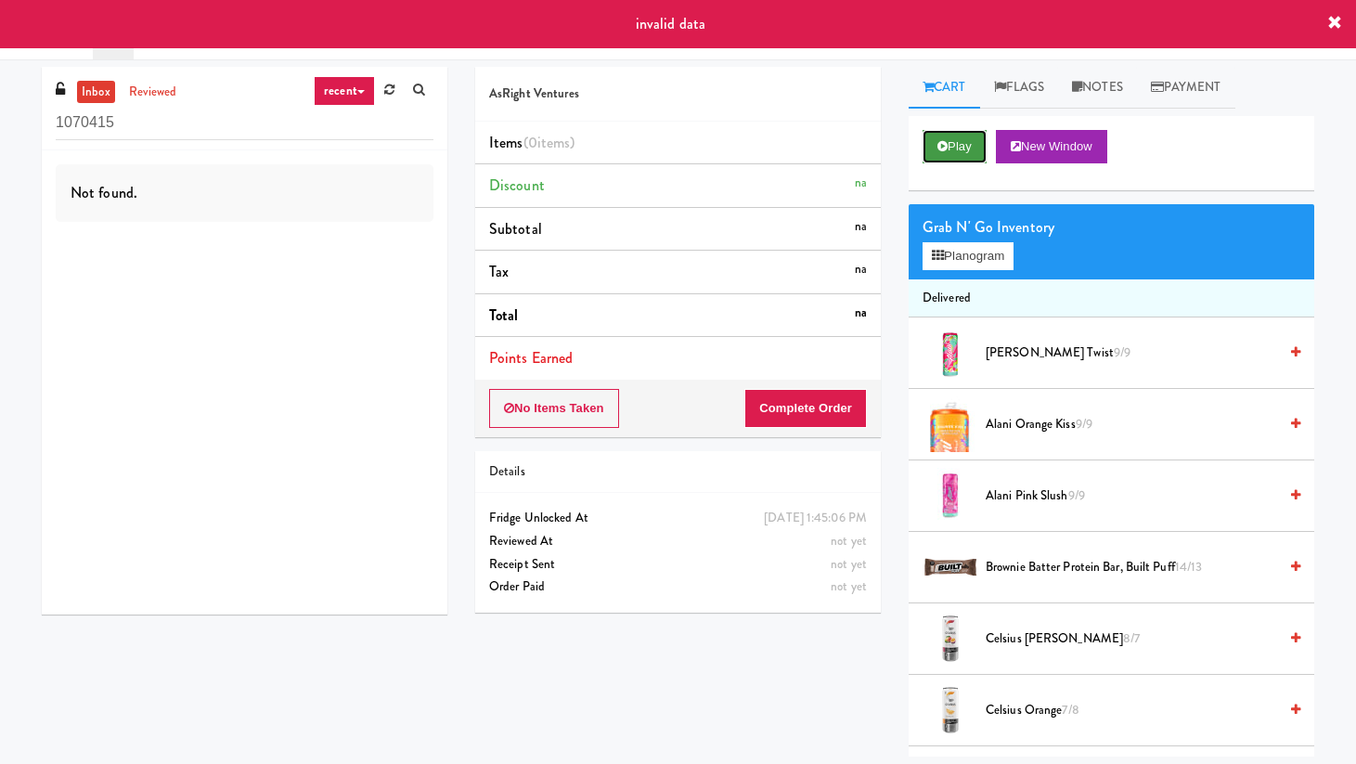
click at [971, 144] on button "Play" at bounding box center [955, 146] width 64 height 33
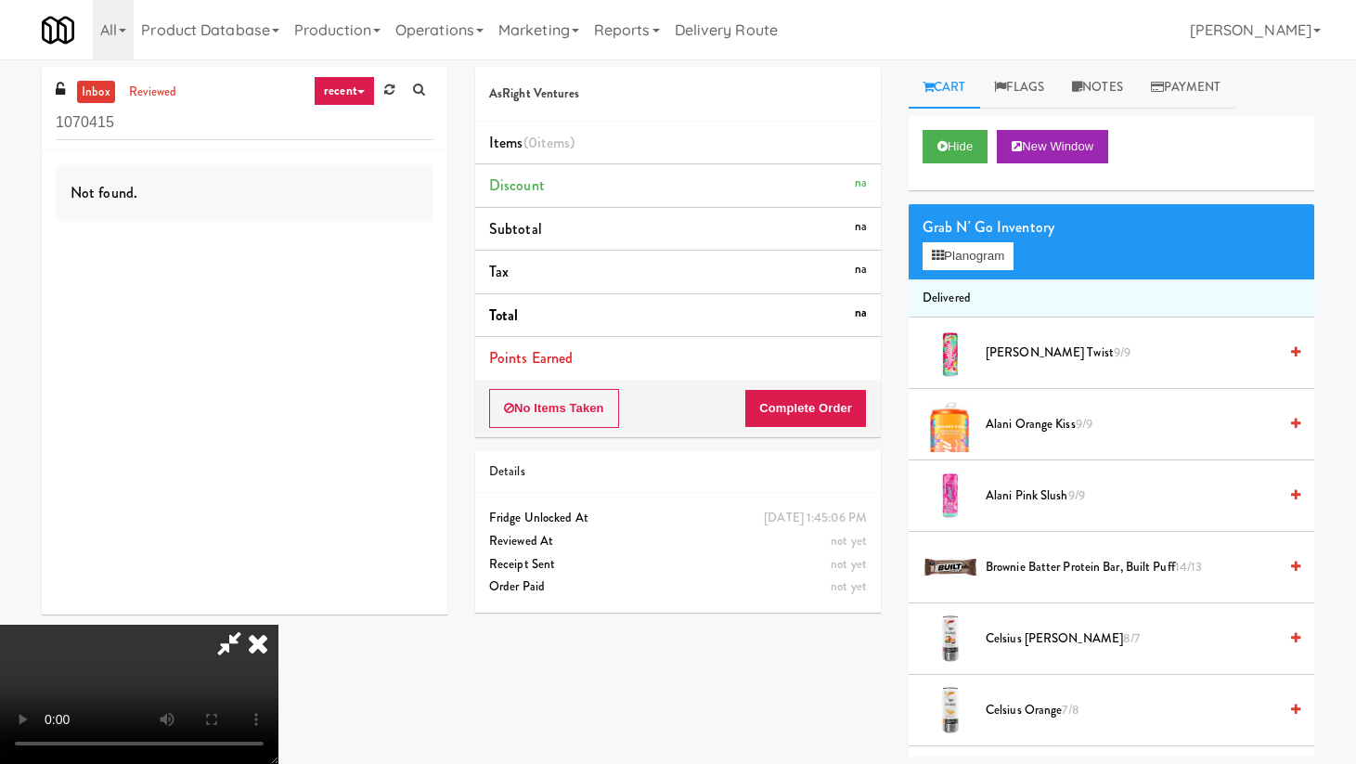
click at [279, 625] on icon at bounding box center [258, 643] width 41 height 37
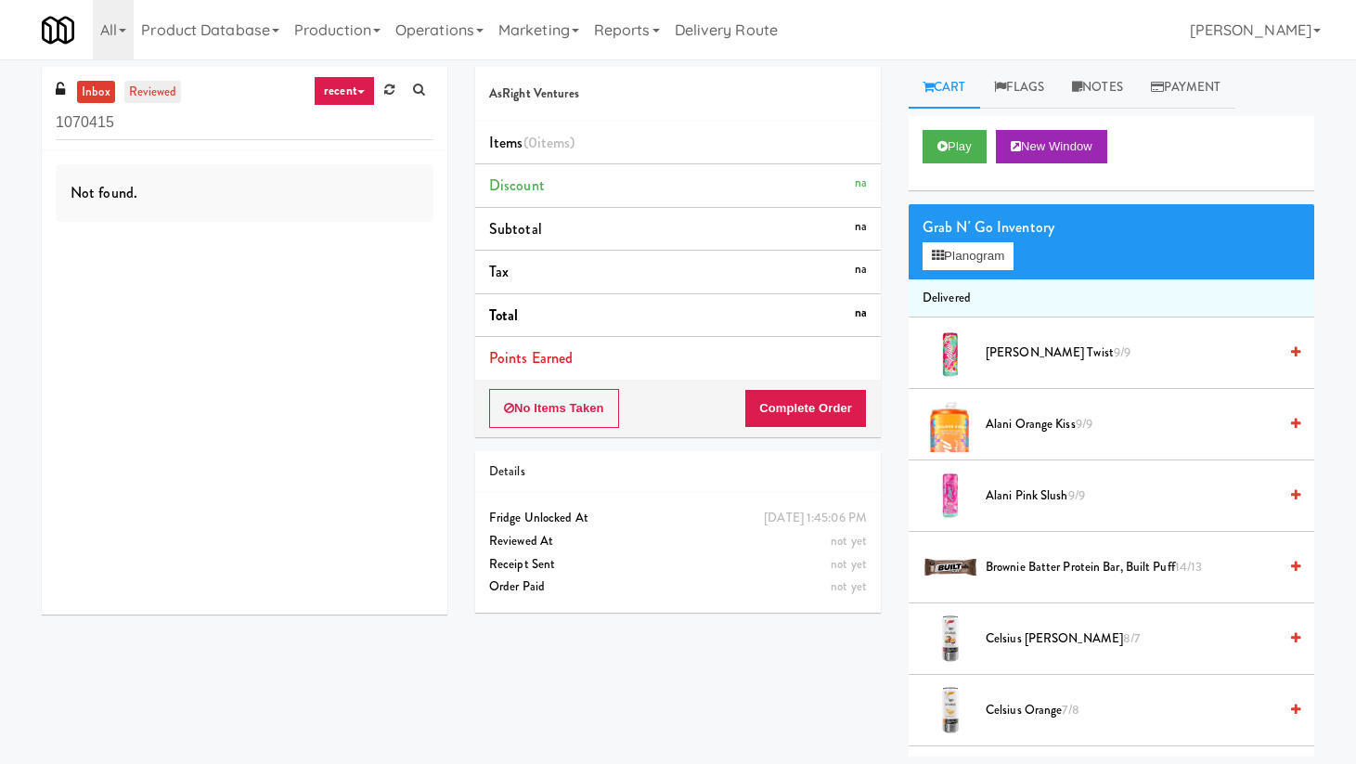
click at [165, 89] on link "reviewed" at bounding box center [153, 92] width 58 height 23
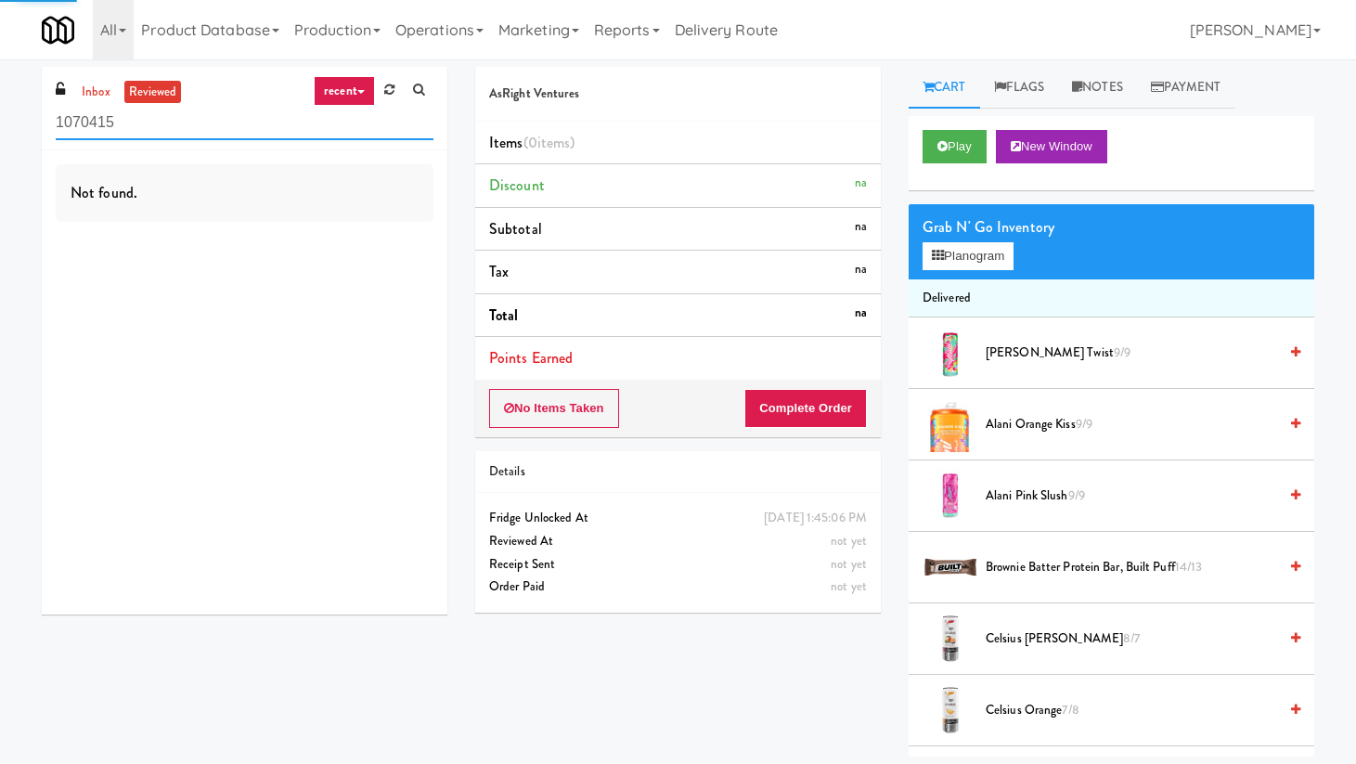
click at [80, 117] on input "1070415" at bounding box center [245, 123] width 378 height 34
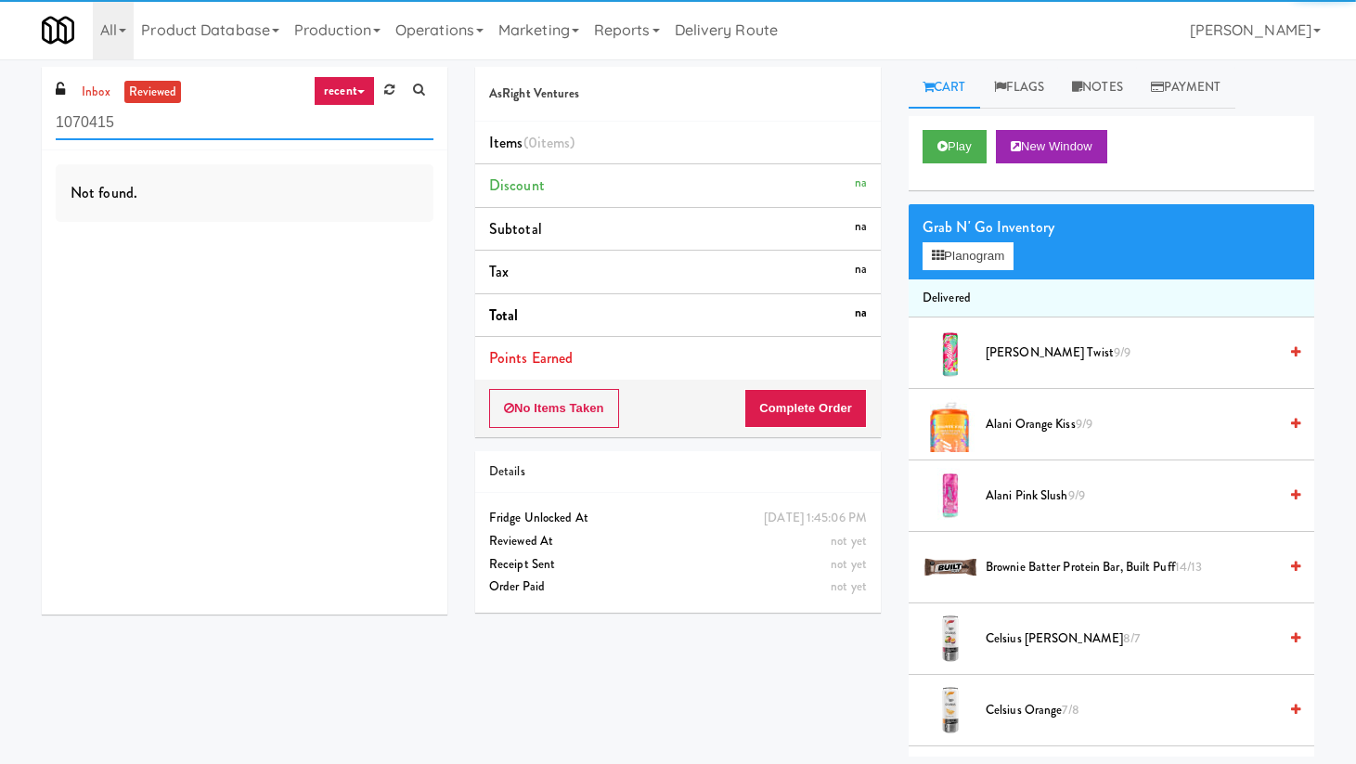
paste input "Park Place - Cooler - Left"
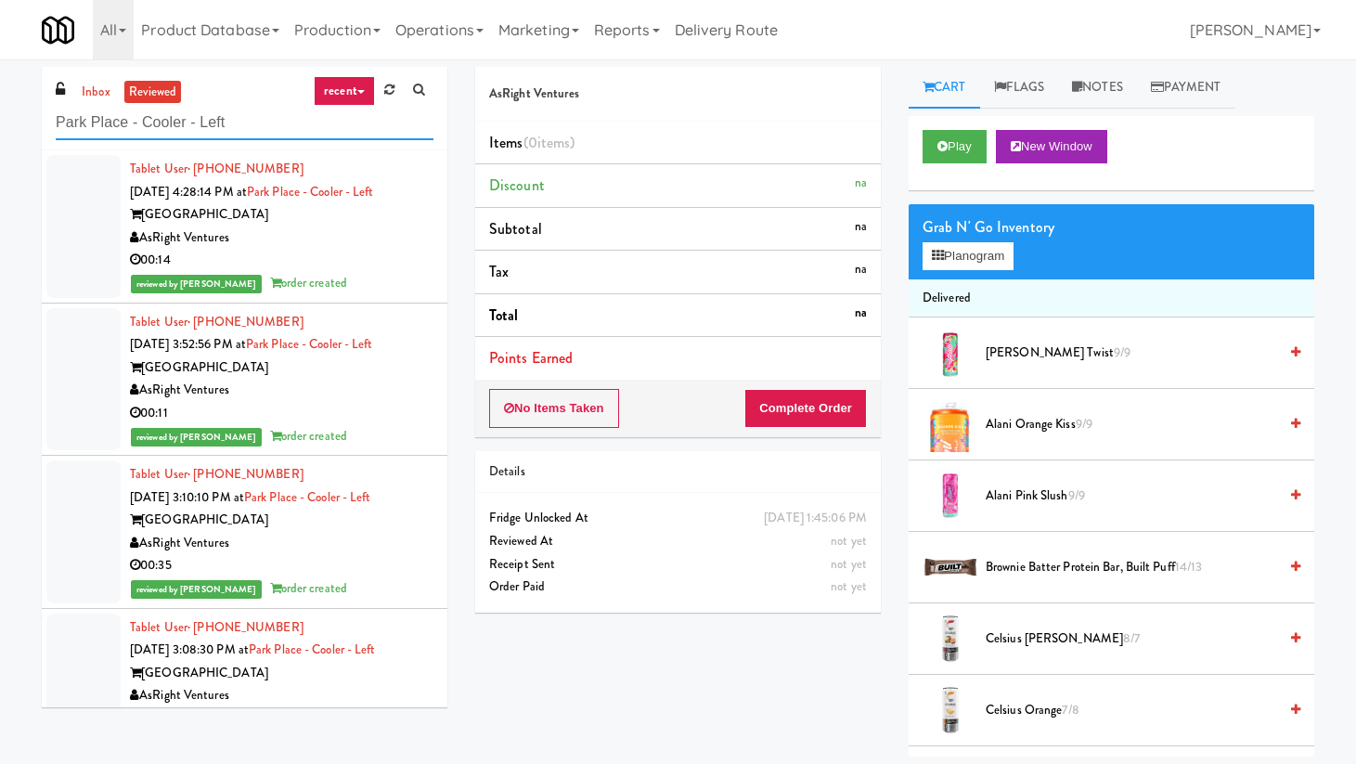
type input "Park Place - Cooler - Left"
click at [352, 253] on div "00:14" at bounding box center [282, 260] width 304 height 23
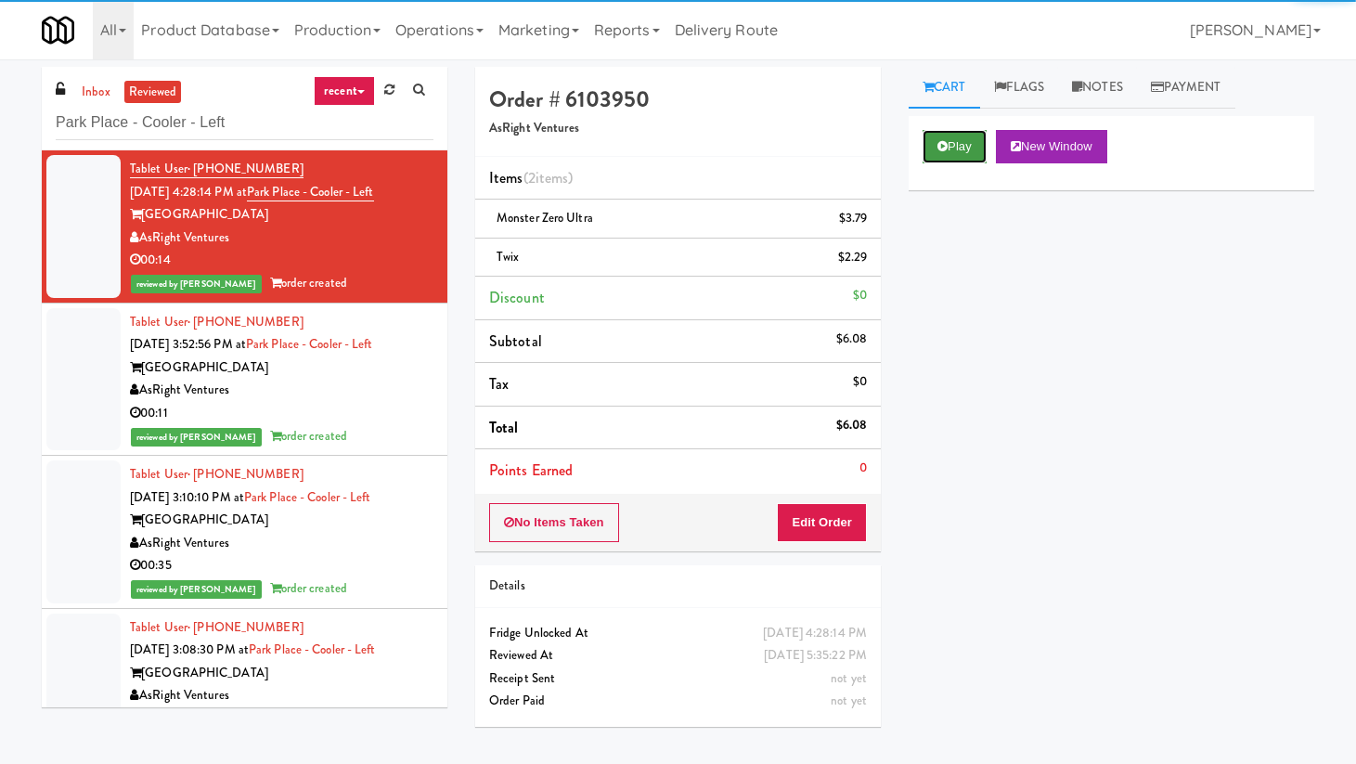
click at [958, 144] on button "Play" at bounding box center [955, 146] width 64 height 33
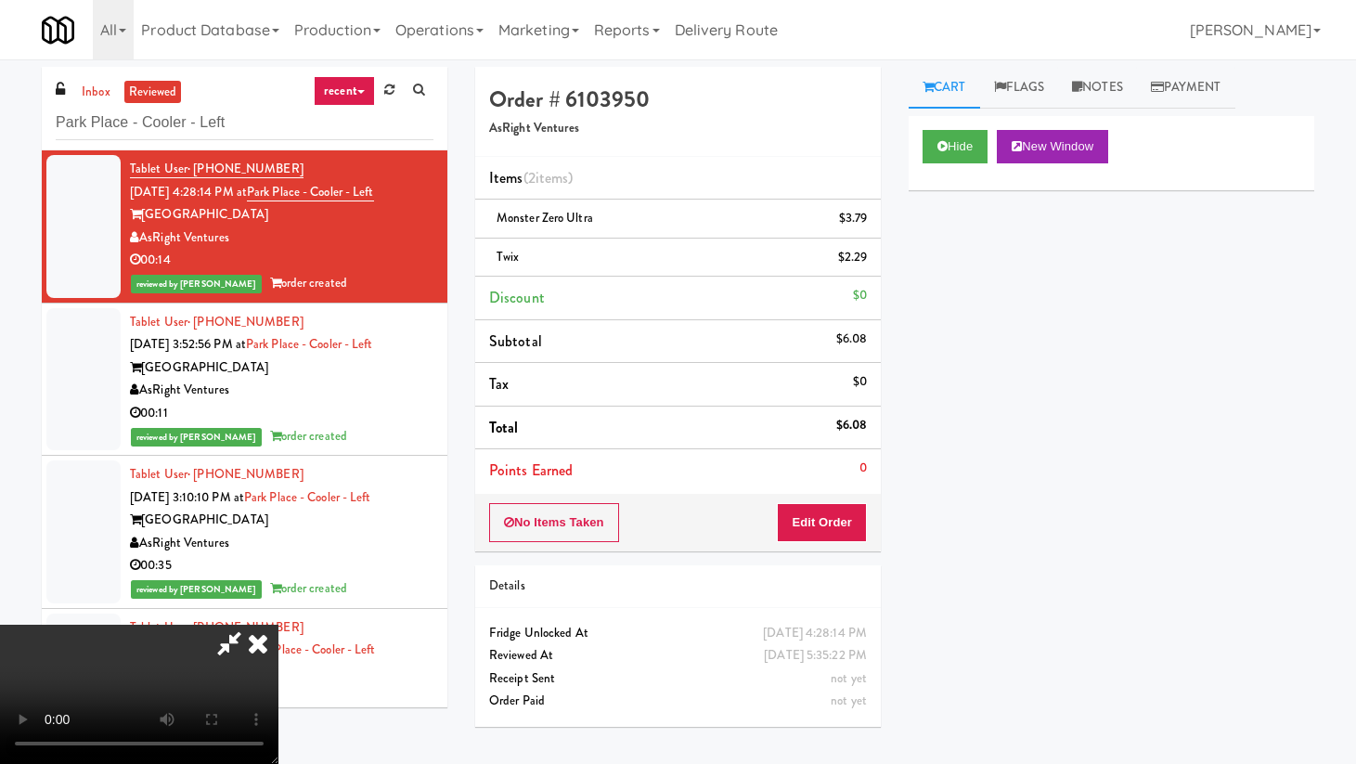
click at [279, 625] on icon at bounding box center [258, 643] width 41 height 37
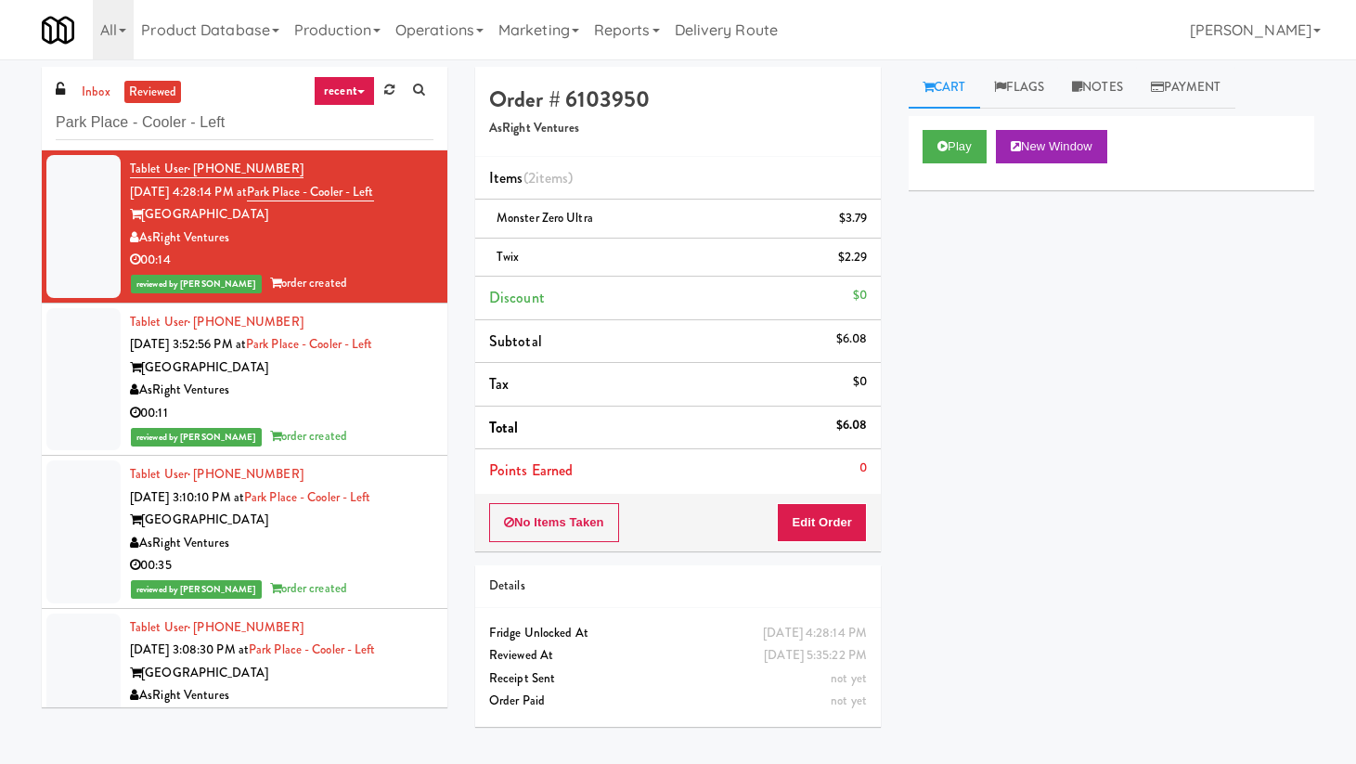
click at [371, 386] on div "AsRight Ventures" at bounding box center [282, 390] width 304 height 23
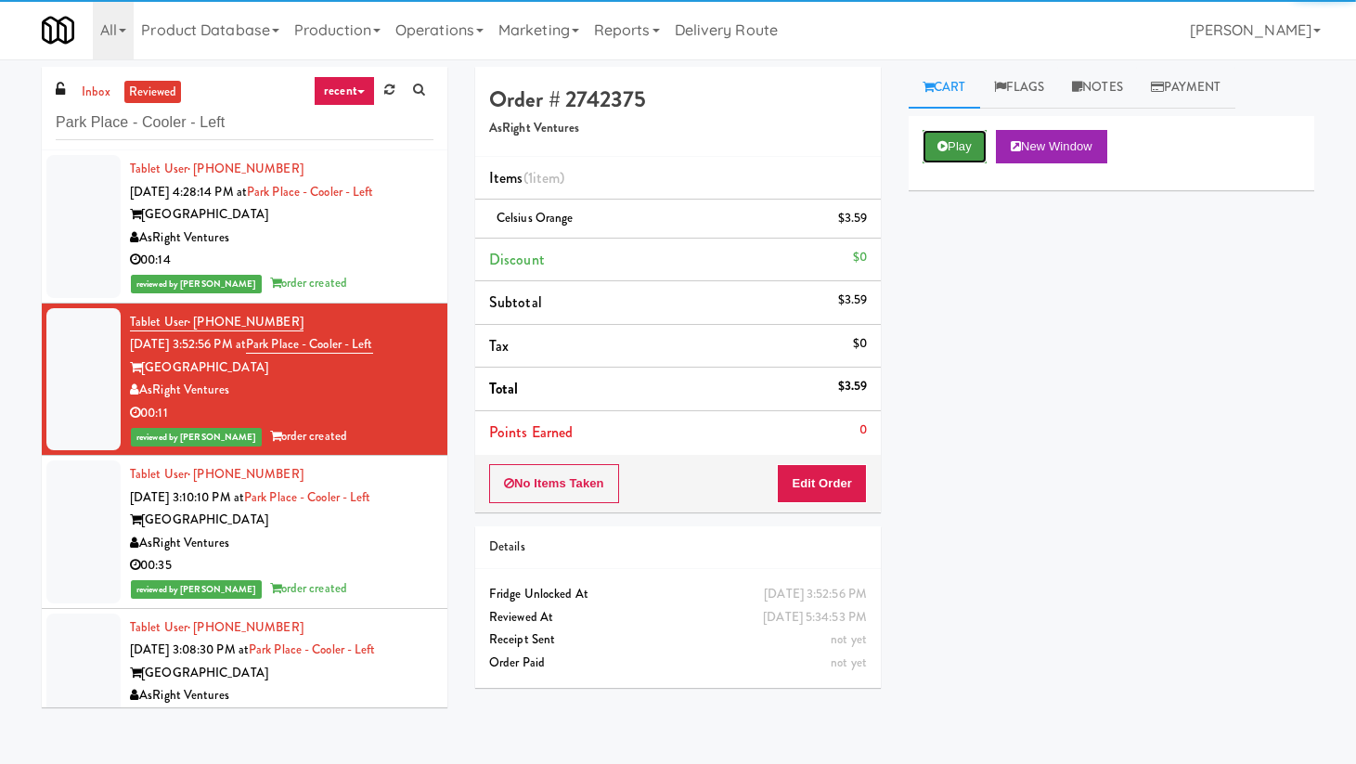
click at [974, 140] on button "Play" at bounding box center [955, 146] width 64 height 33
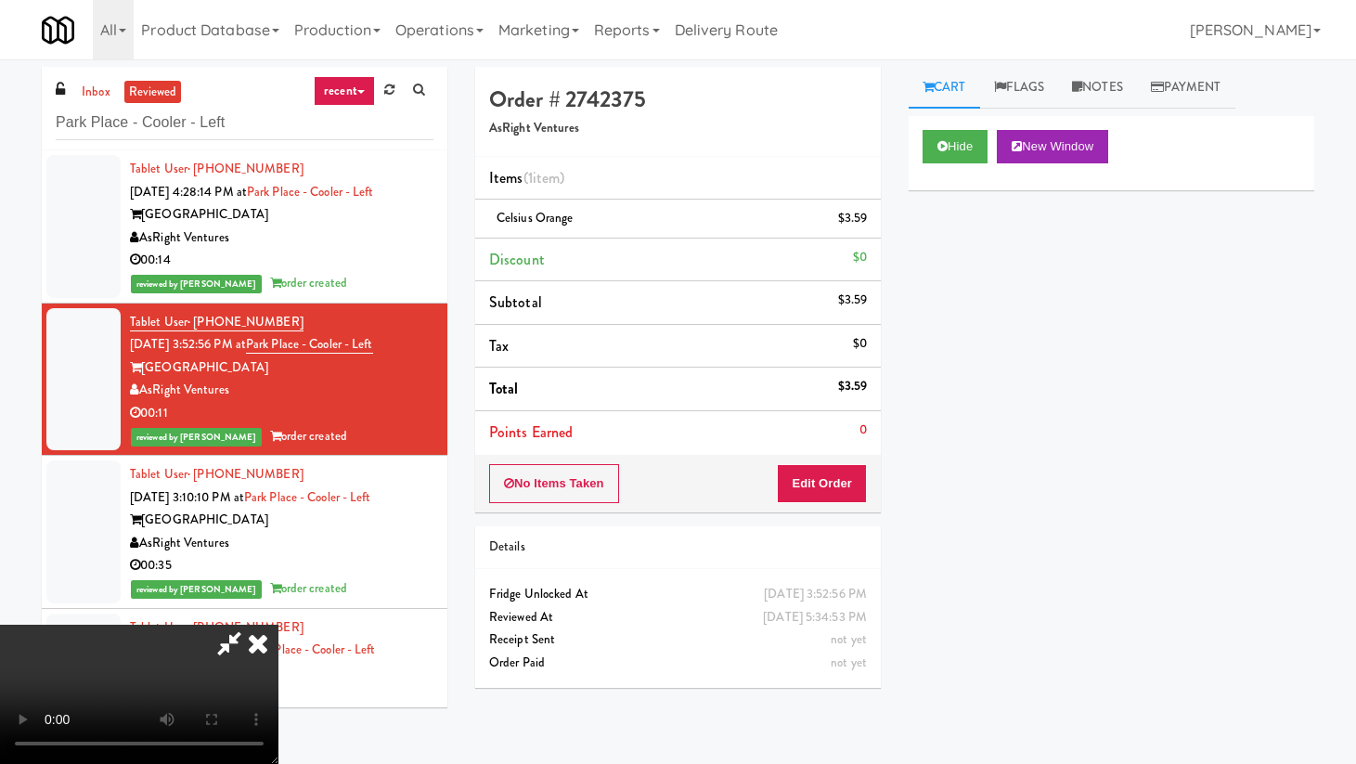
click at [279, 625] on icon at bounding box center [258, 643] width 41 height 37
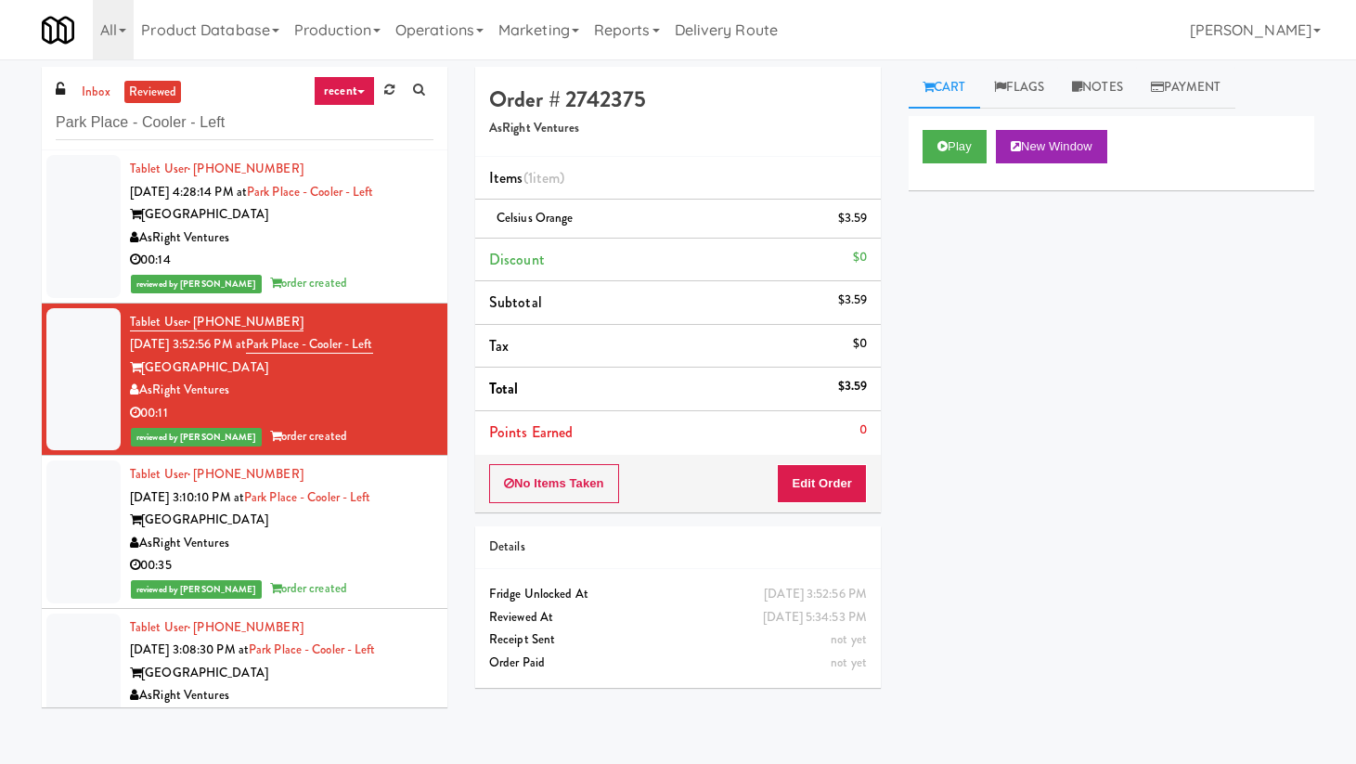
click at [381, 574] on div "00:35" at bounding box center [282, 565] width 304 height 23
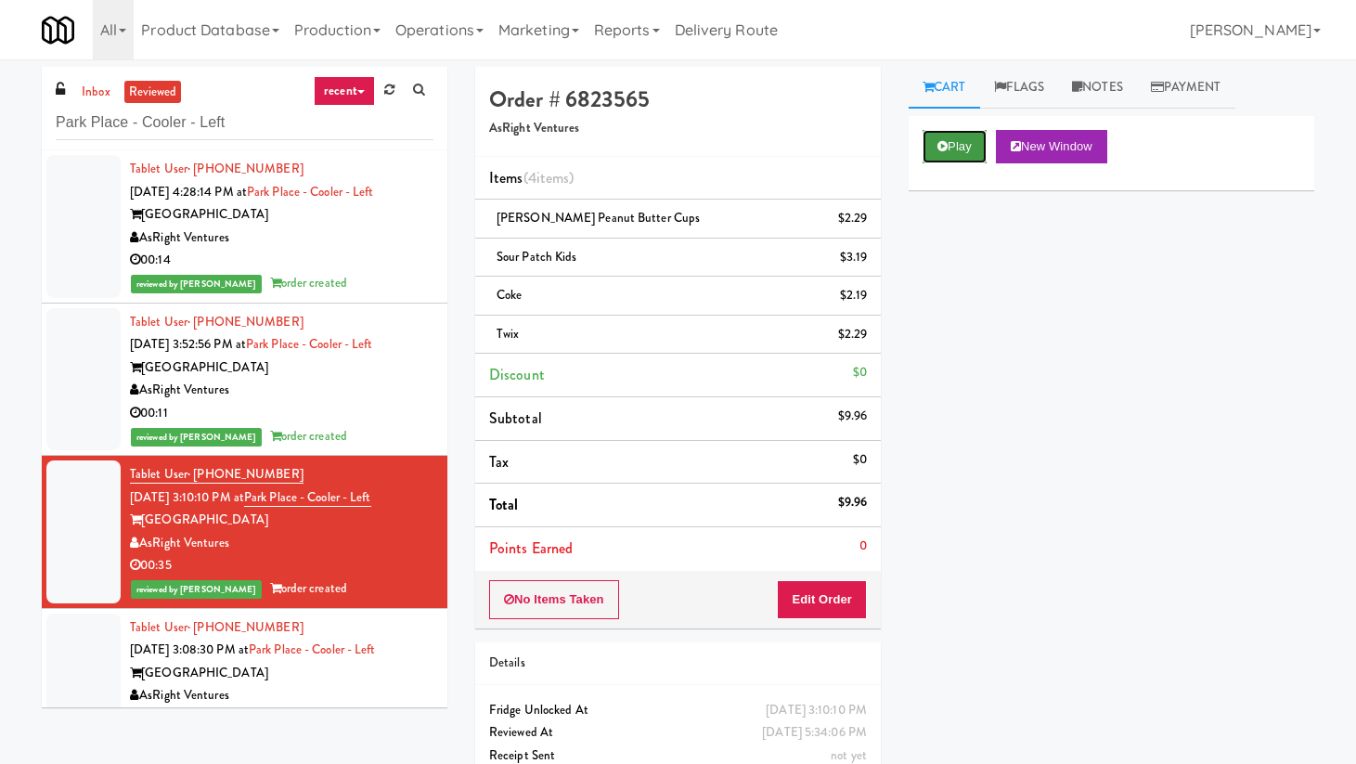
click at [966, 139] on button "Play" at bounding box center [955, 146] width 64 height 33
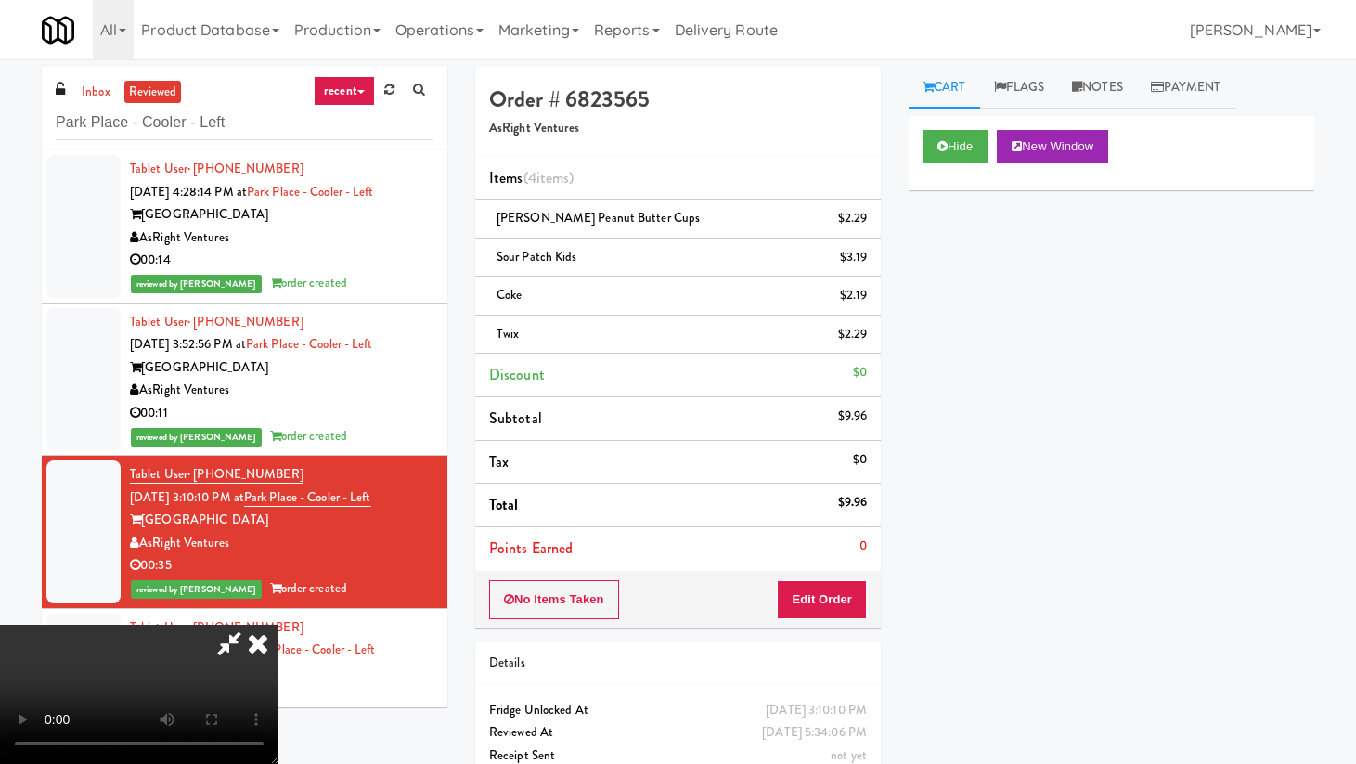
click at [279, 625] on icon at bounding box center [258, 643] width 41 height 37
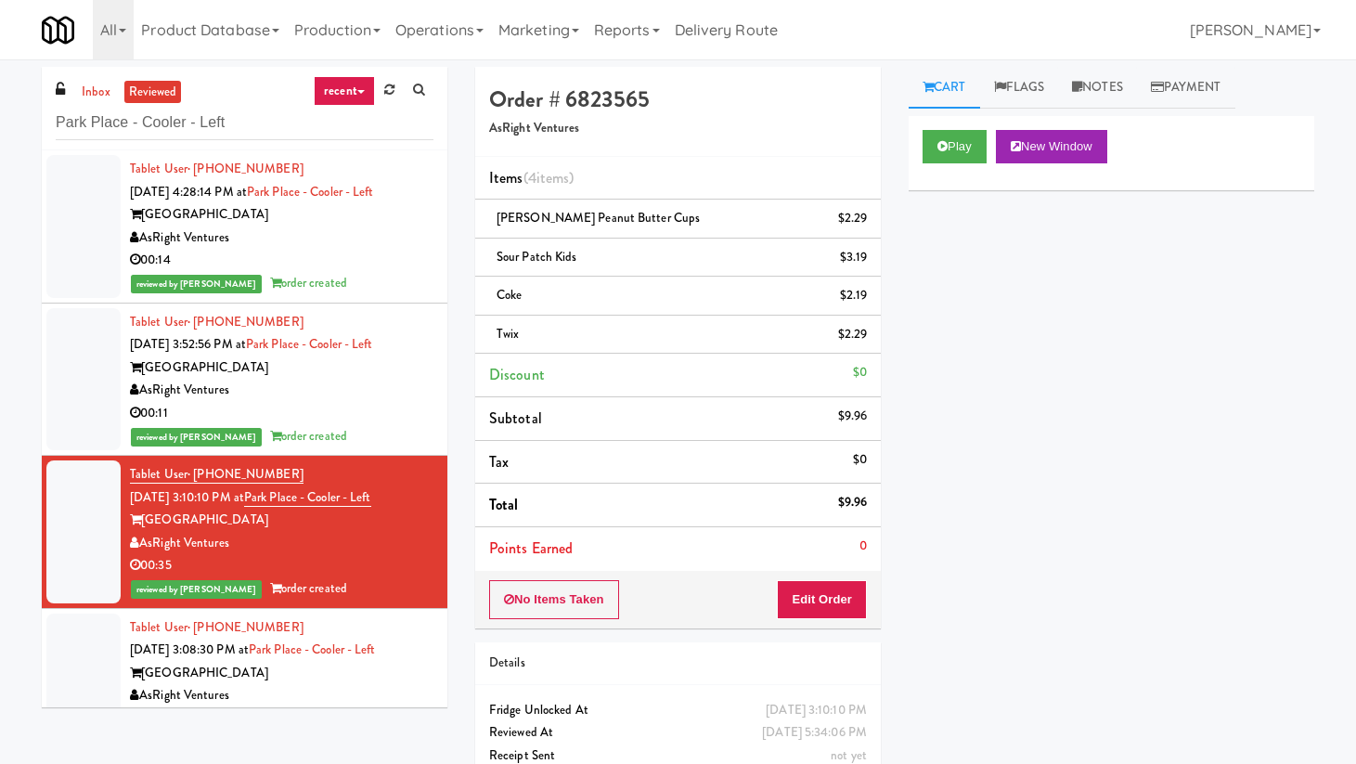
click at [386, 689] on div "AsRight Ventures" at bounding box center [282, 695] width 304 height 23
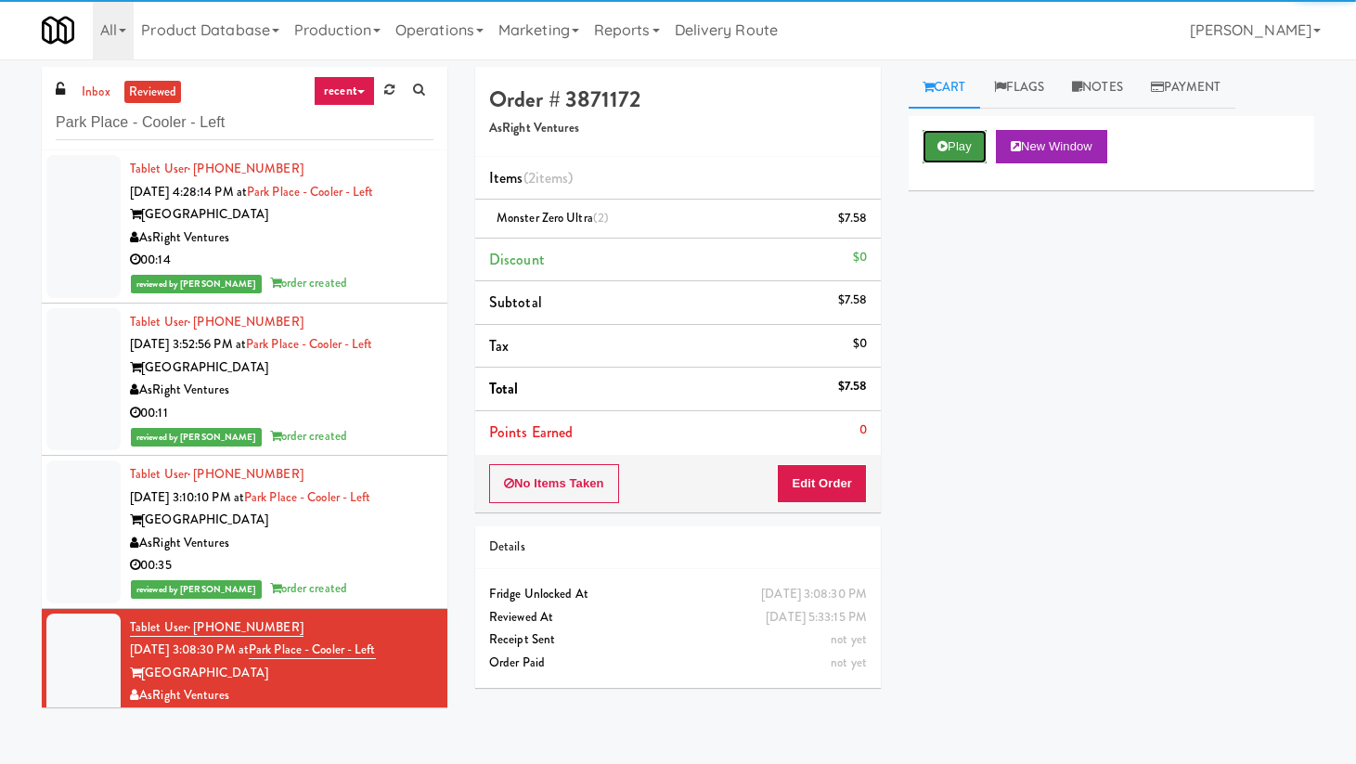
click at [959, 136] on button "Play" at bounding box center [955, 146] width 64 height 33
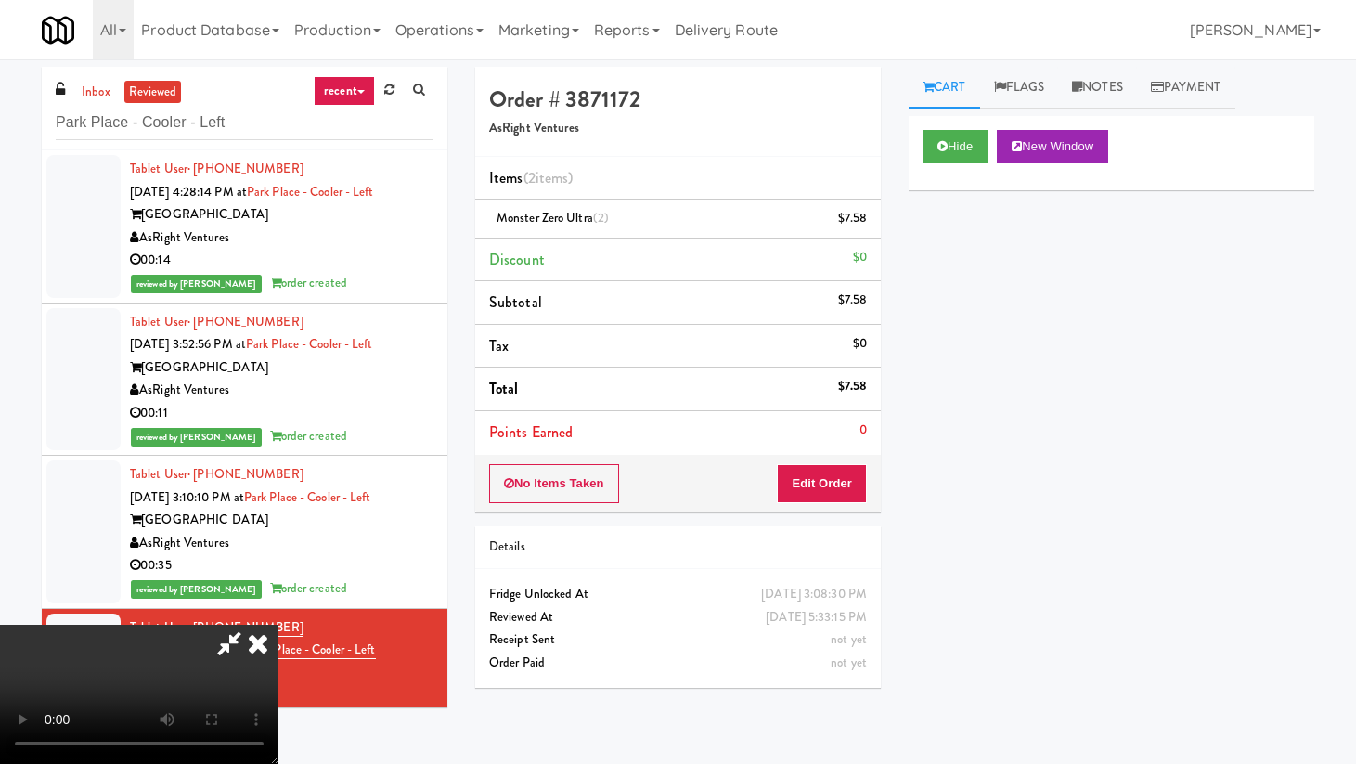
click at [279, 625] on icon at bounding box center [258, 643] width 41 height 37
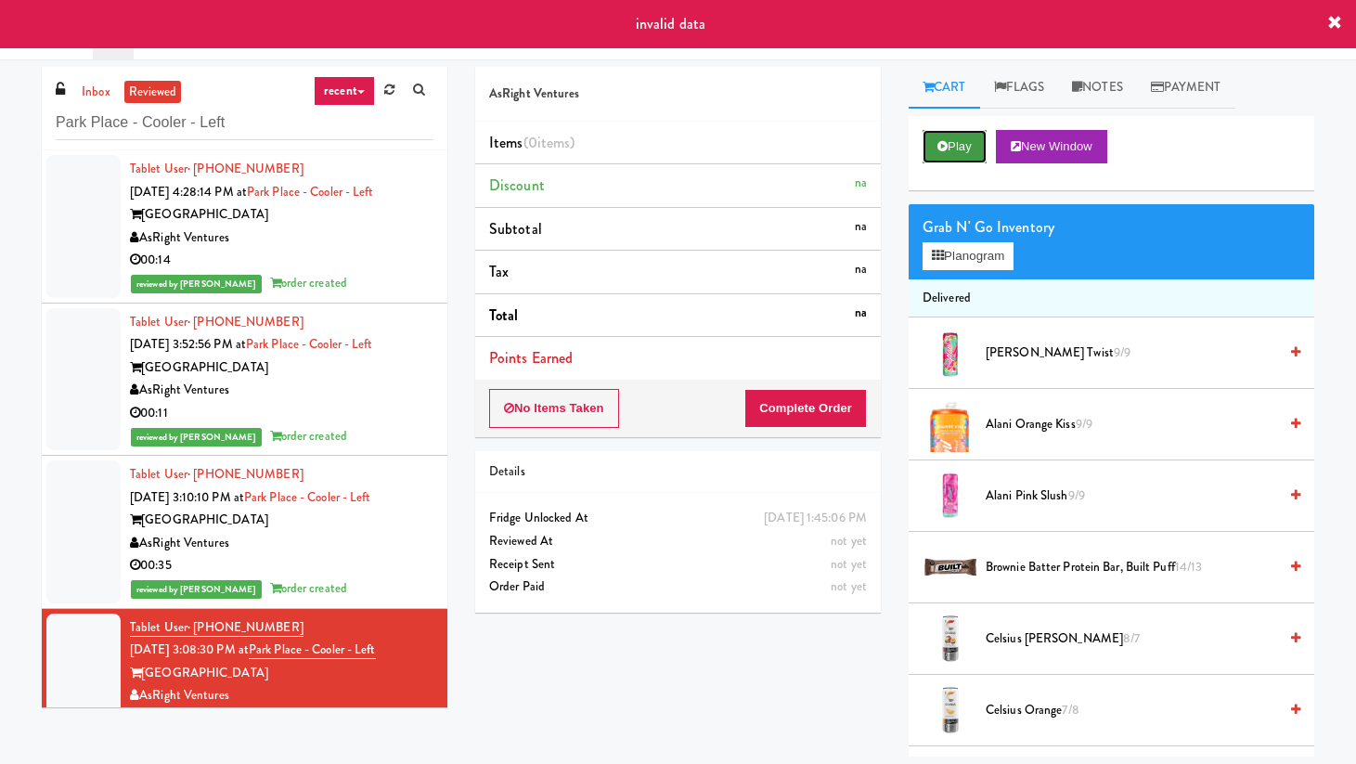
click at [970, 141] on button "Play" at bounding box center [955, 146] width 64 height 33
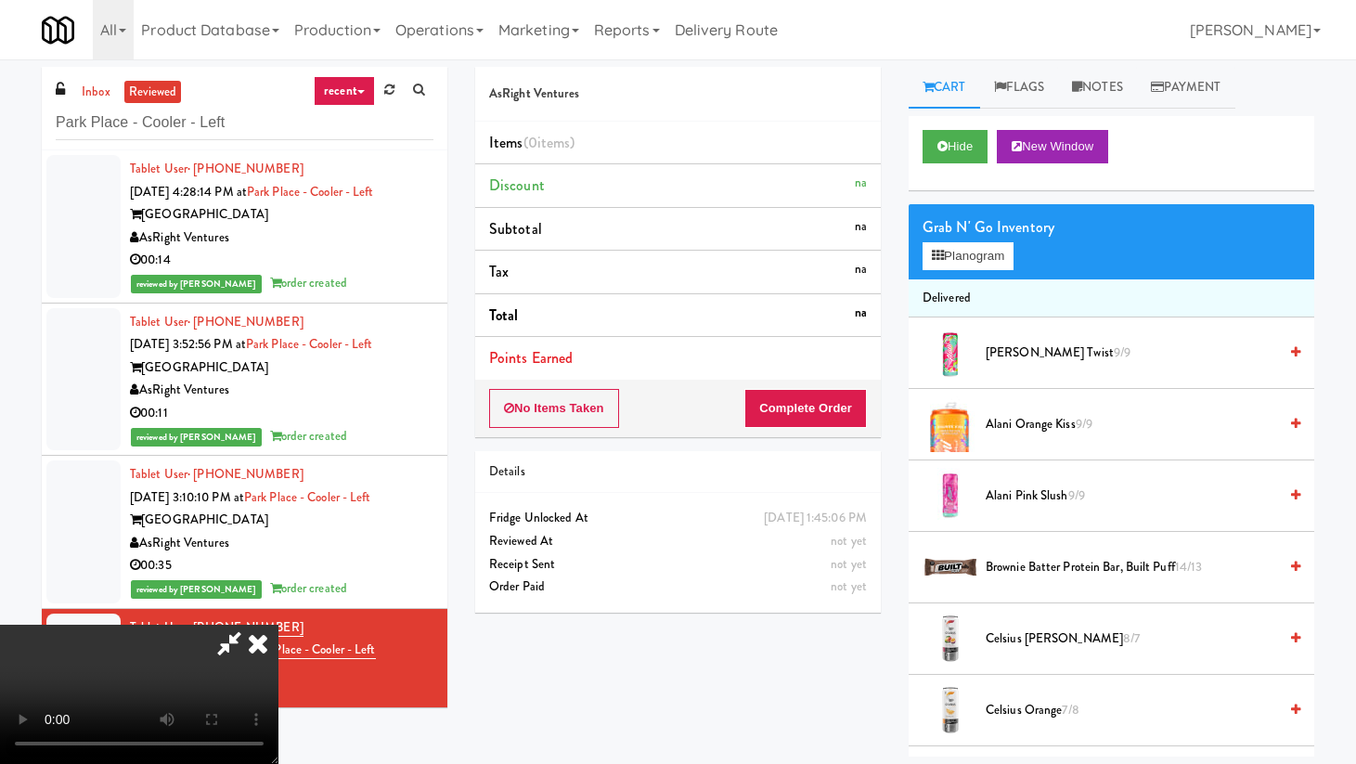
click at [279, 625] on icon at bounding box center [258, 643] width 41 height 37
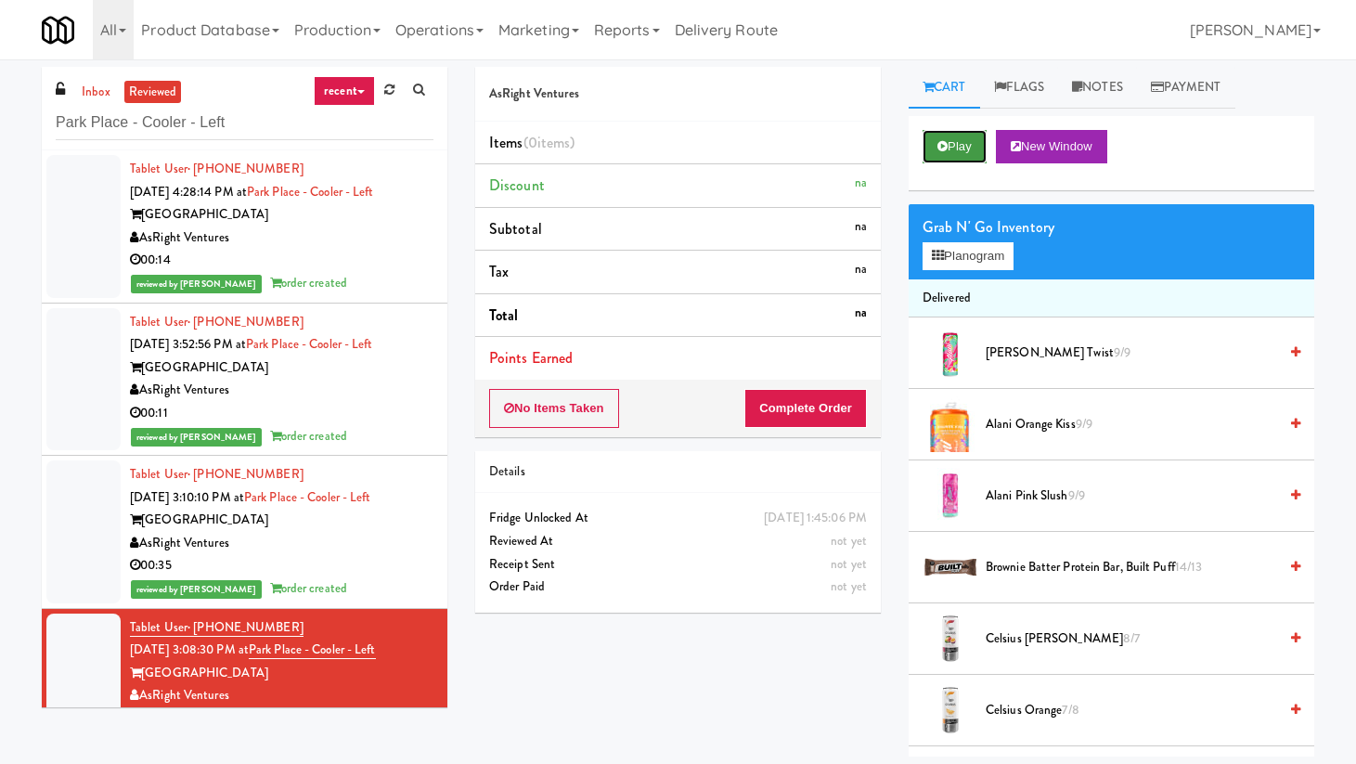
click at [969, 153] on button "Play" at bounding box center [955, 146] width 64 height 33
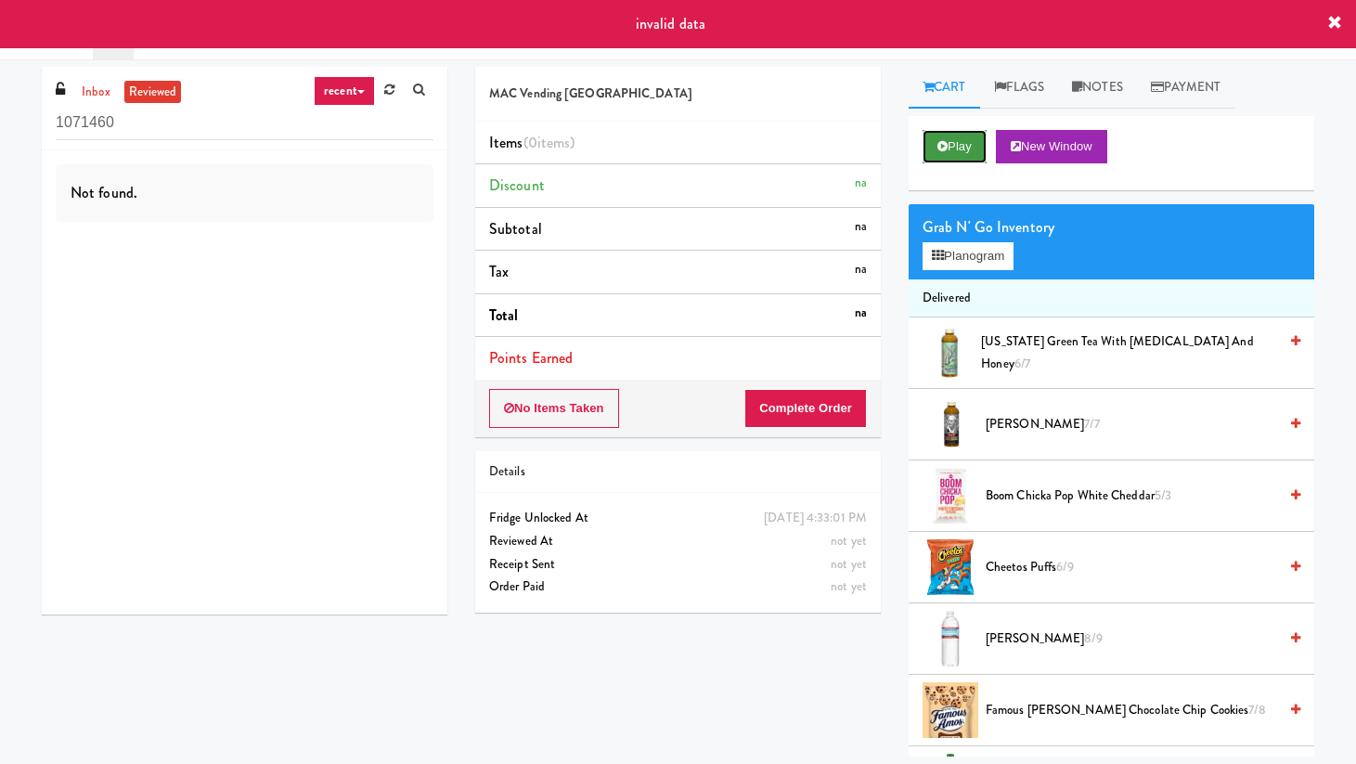
click at [977, 154] on button "Play" at bounding box center [955, 146] width 64 height 33
